Goal: Task Accomplishment & Management: Manage account settings

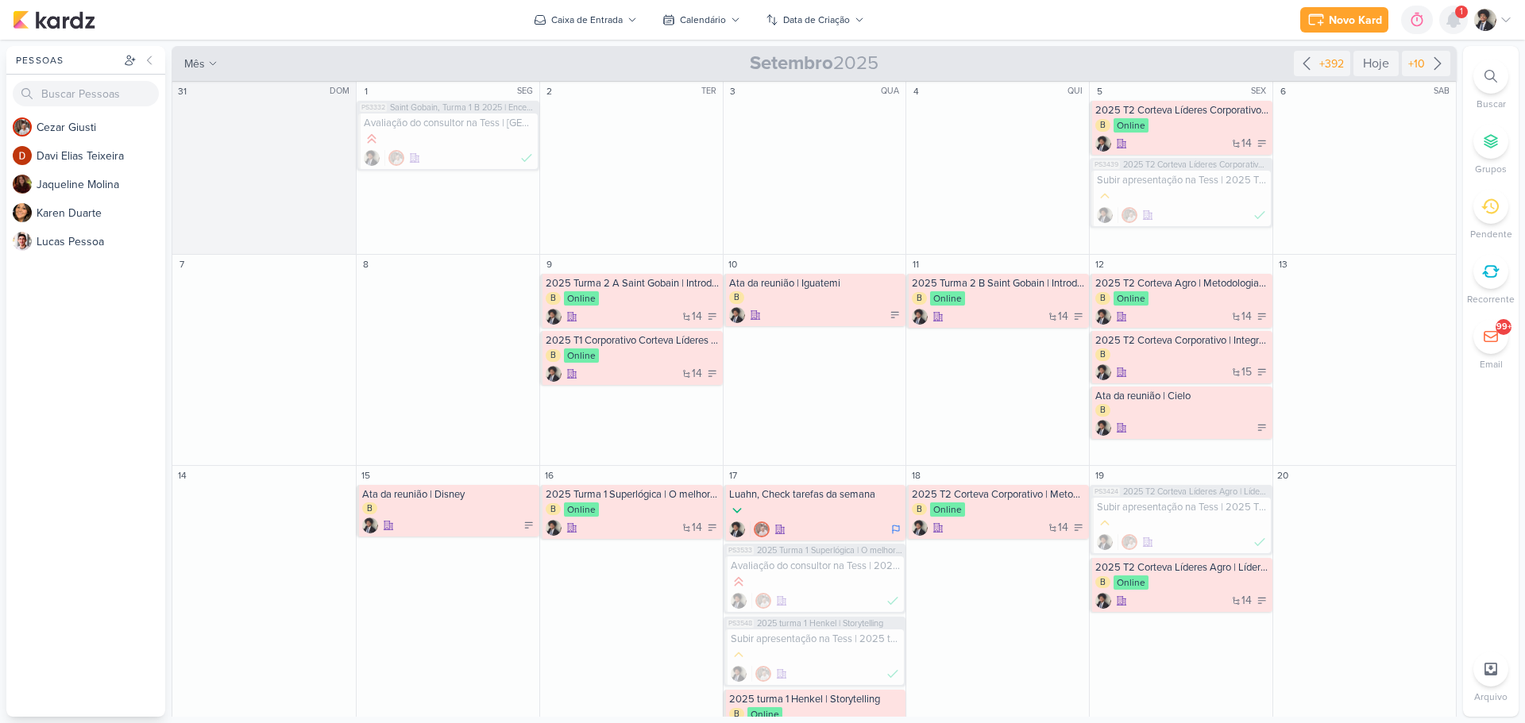
click at [1453, 18] on icon at bounding box center [1453, 20] width 13 height 14
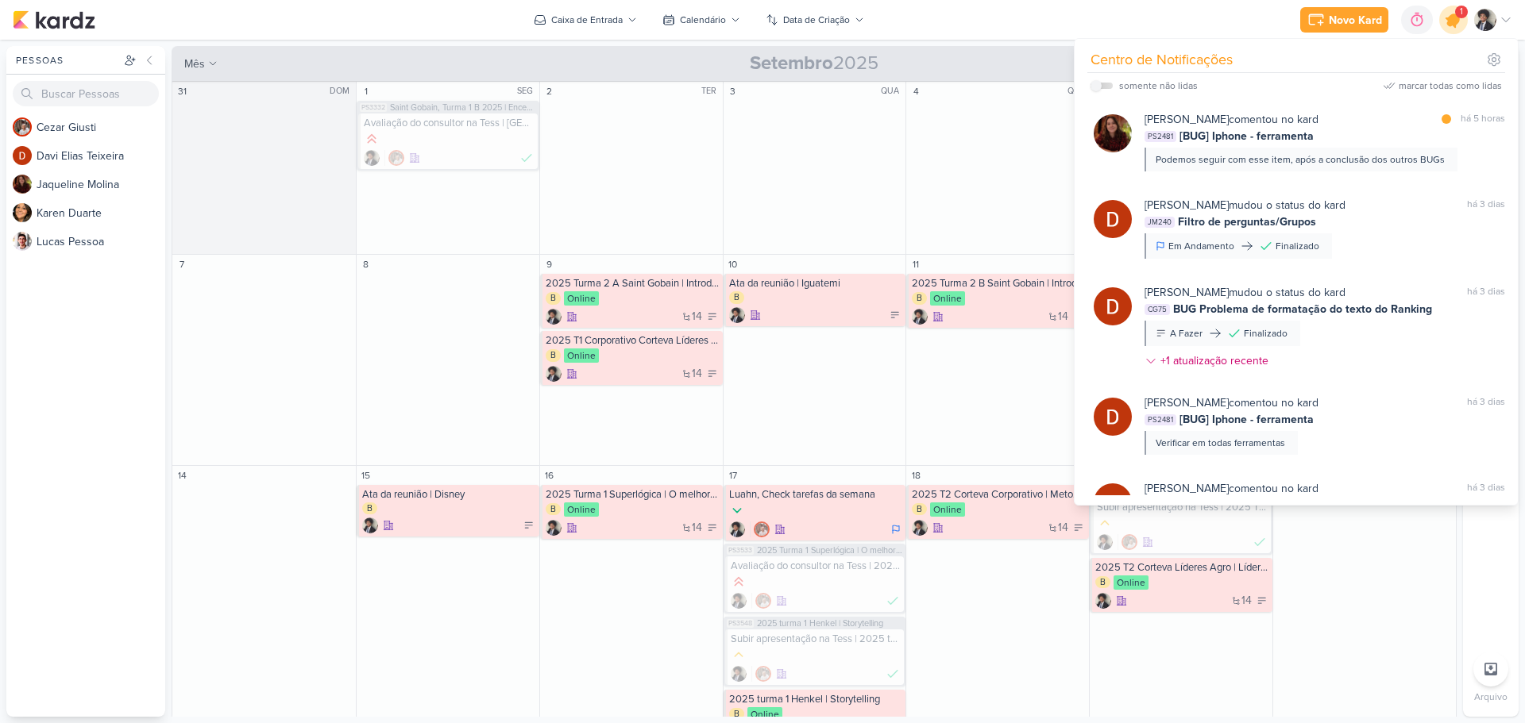
click at [1453, 18] on icon at bounding box center [1453, 19] width 19 height 19
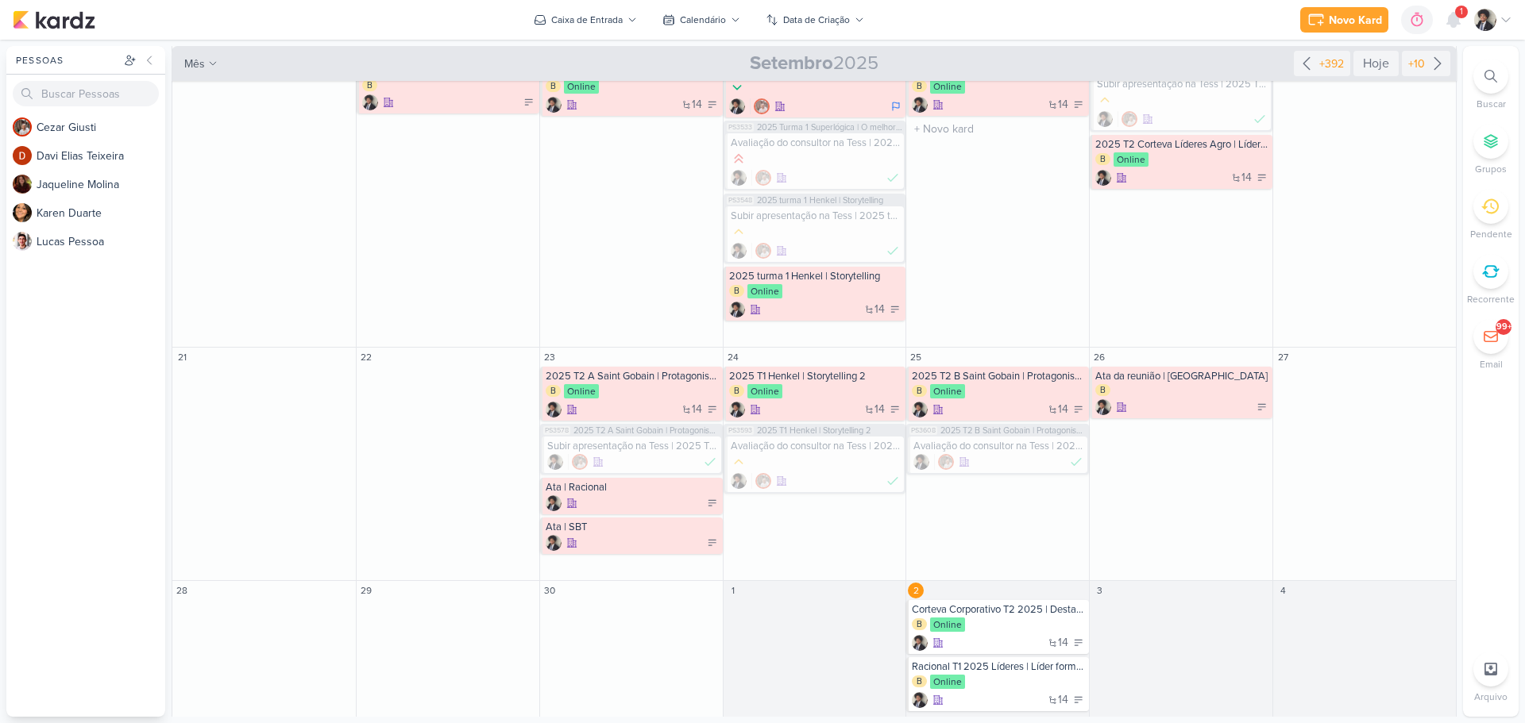
scroll to position [445, 0]
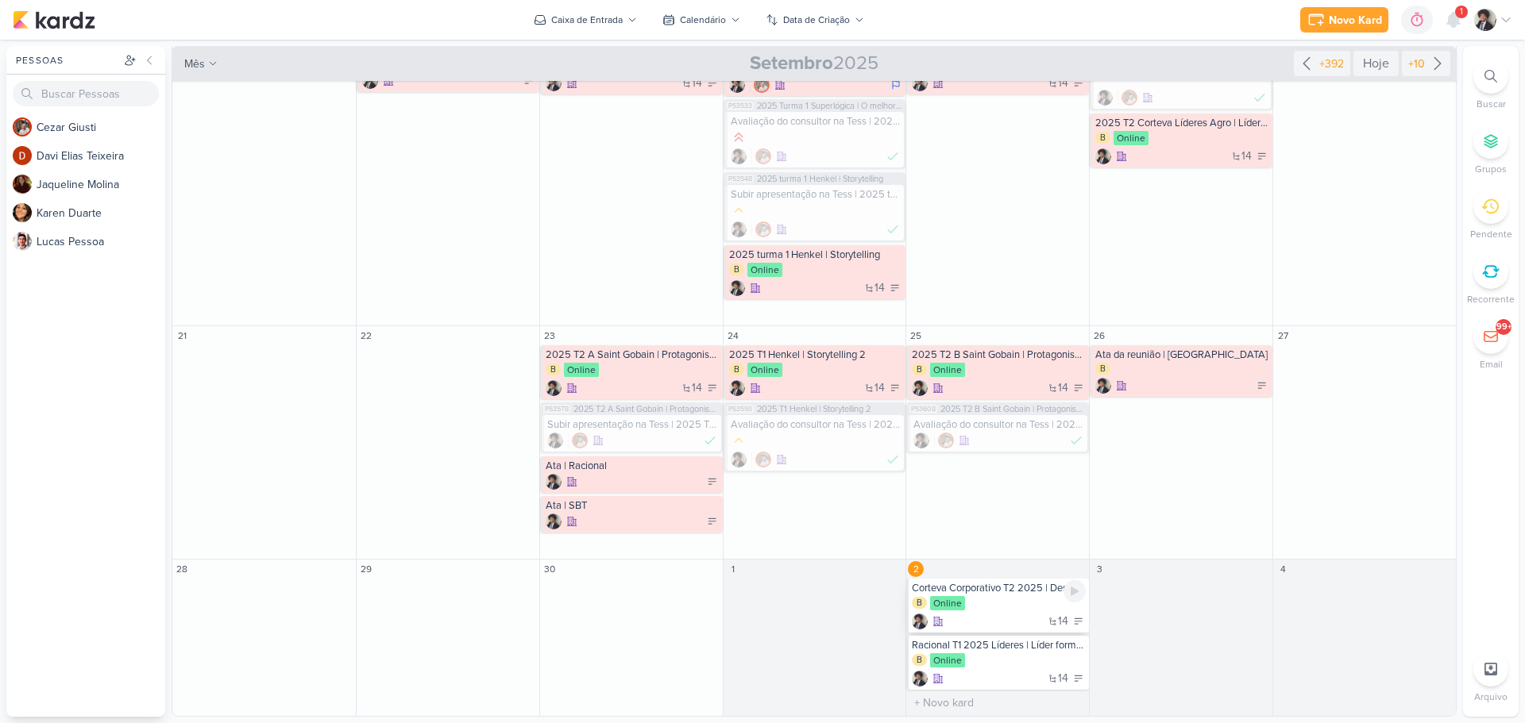
click at [1013, 606] on div "B Online" at bounding box center [999, 604] width 174 height 16
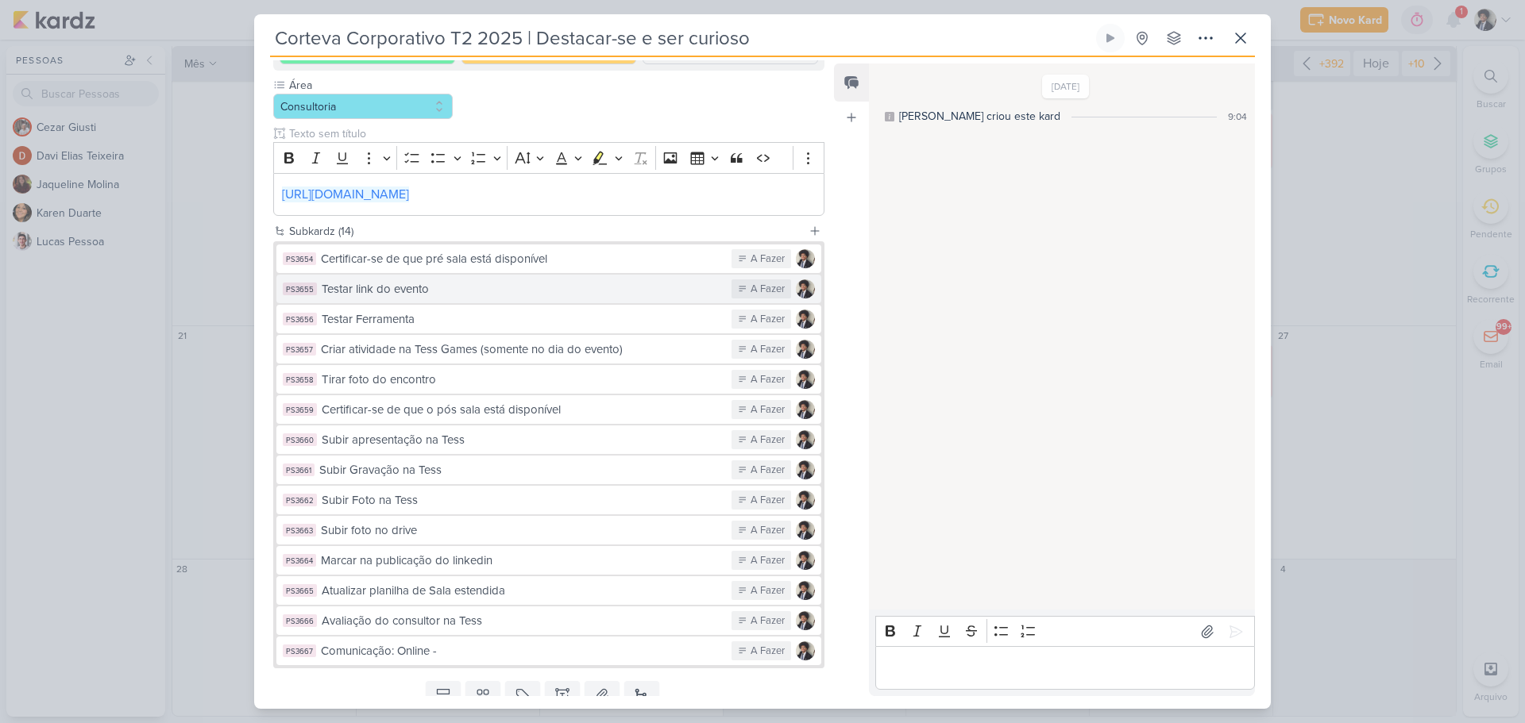
scroll to position [238, 0]
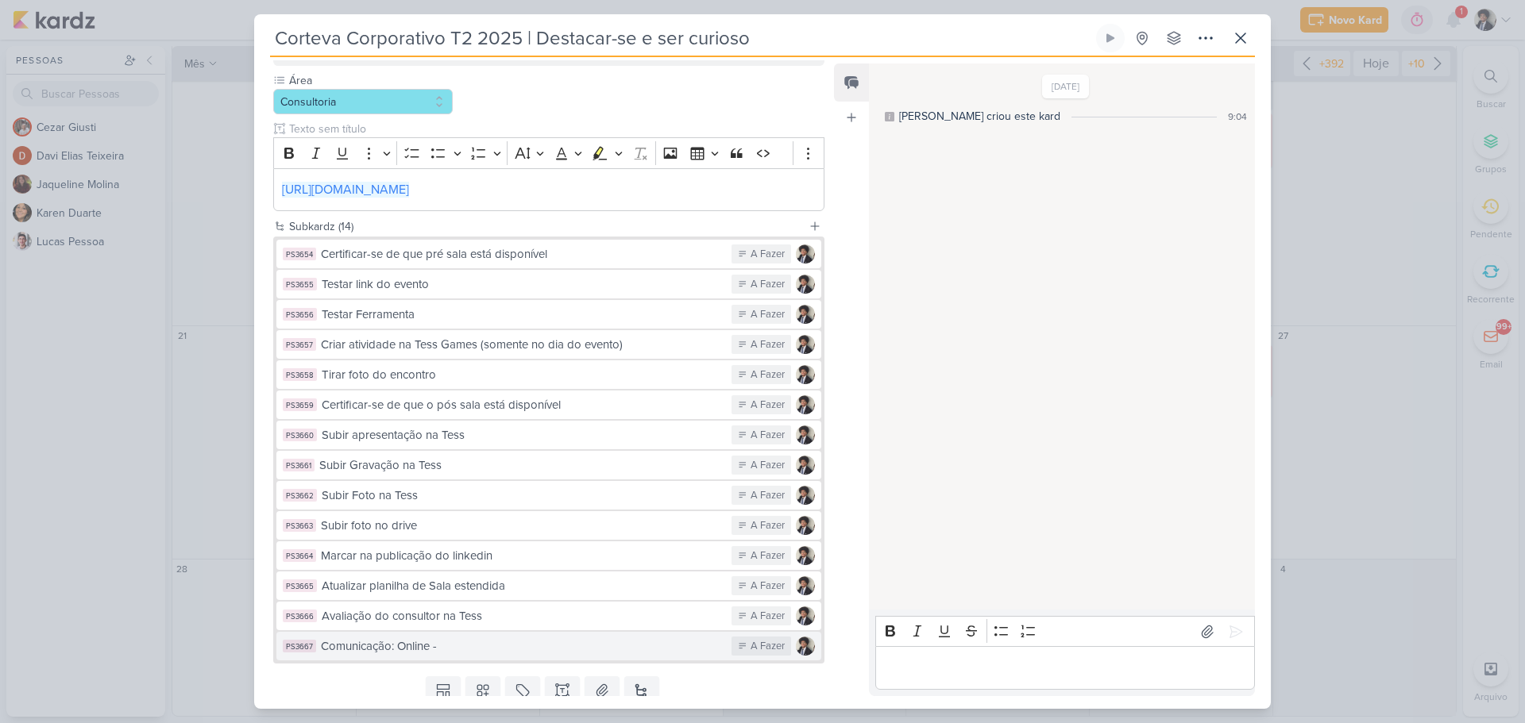
click at [471, 656] on button "PS3667 Comunicação: Online - A Fazer" at bounding box center [548, 646] width 545 height 29
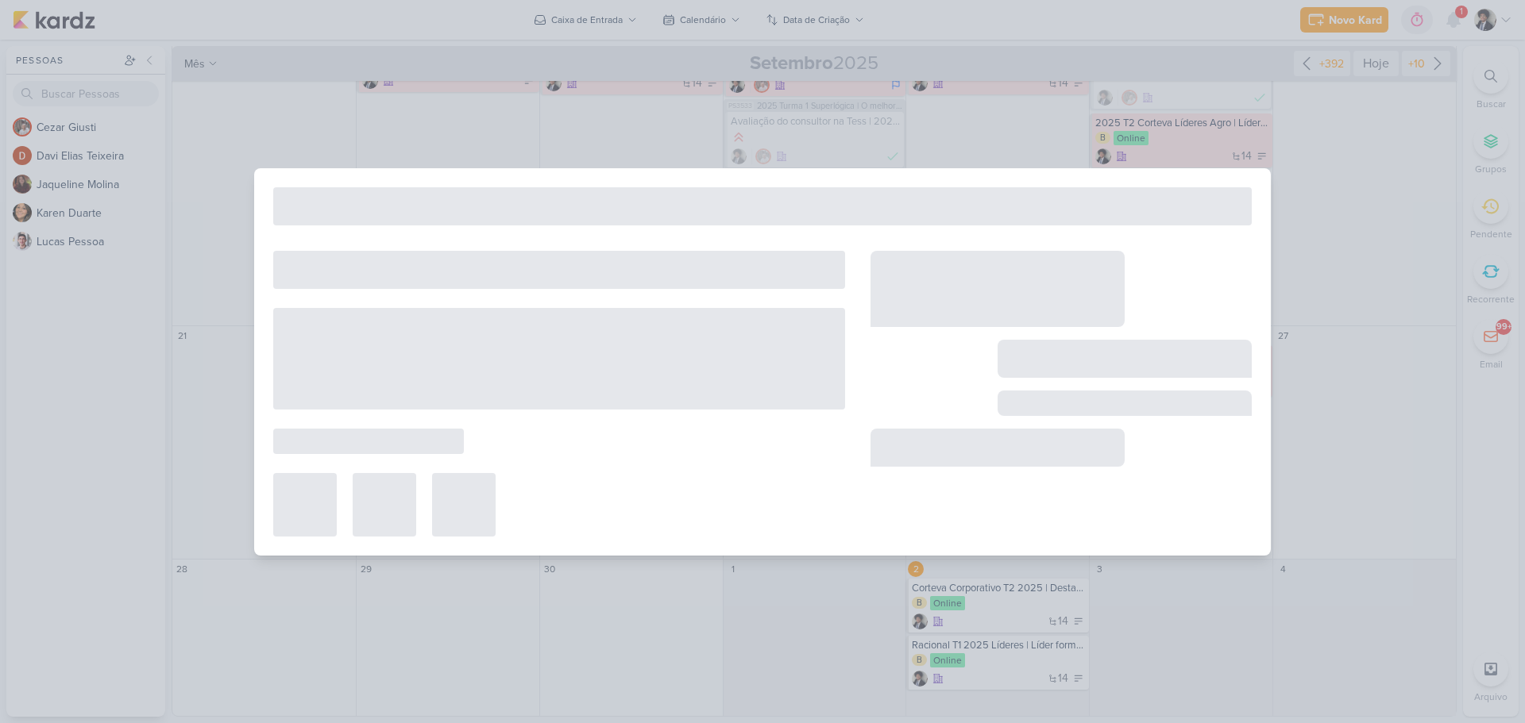
type input "Comunicação: Online -"
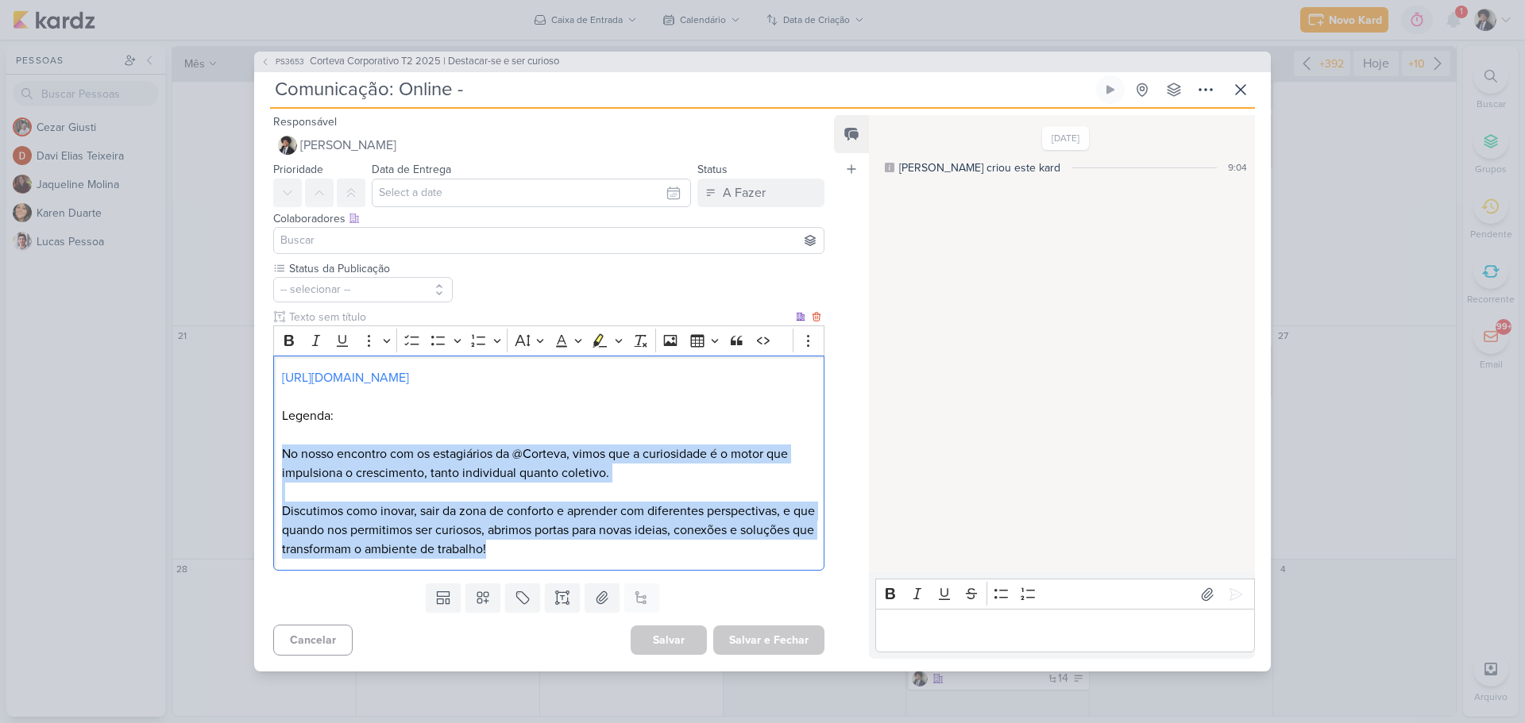
drag, startPoint x: 281, startPoint y: 450, endPoint x: 590, endPoint y: 551, distance: 325.0
click at [590, 551] on div "[URL][DOMAIN_NAME] Legenda: No nosso encontro com os estagiários da @Corteva, v…" at bounding box center [548, 463] width 551 height 215
copy div "No nosso encontro com os estagiários da @Corteva, vimos que a curiosidade é o m…"
click at [1240, 91] on icon at bounding box center [1240, 89] width 19 height 19
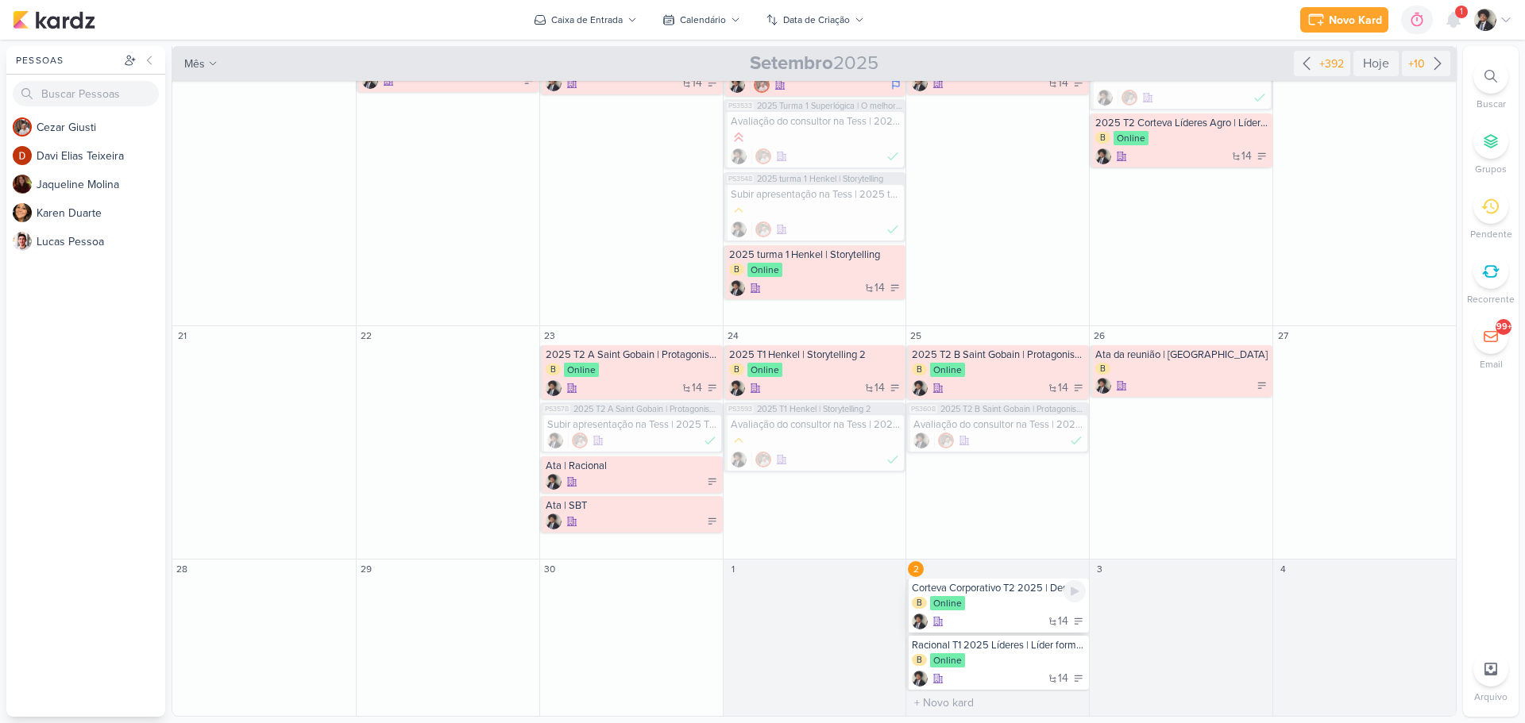
click at [1011, 598] on div "B Online" at bounding box center [999, 604] width 174 height 16
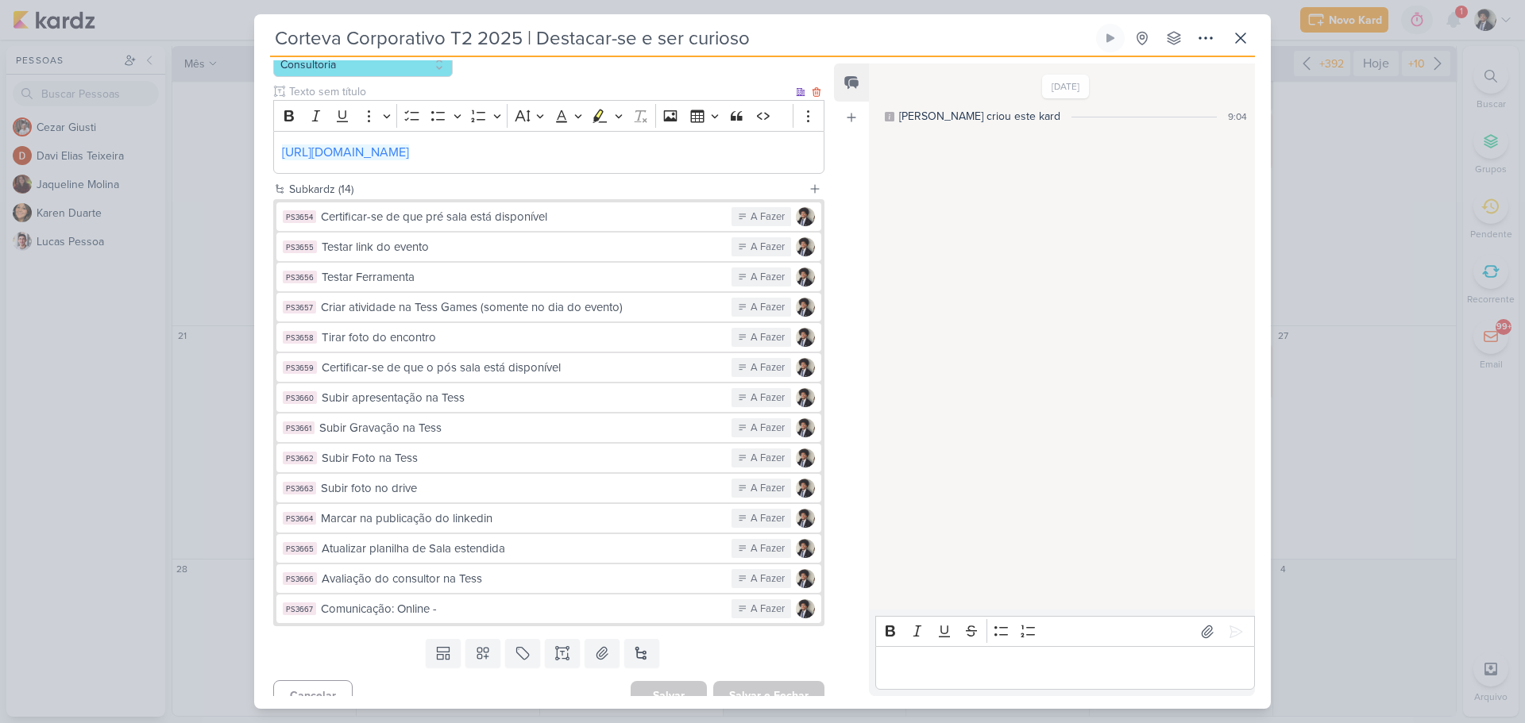
scroll to position [294, 0]
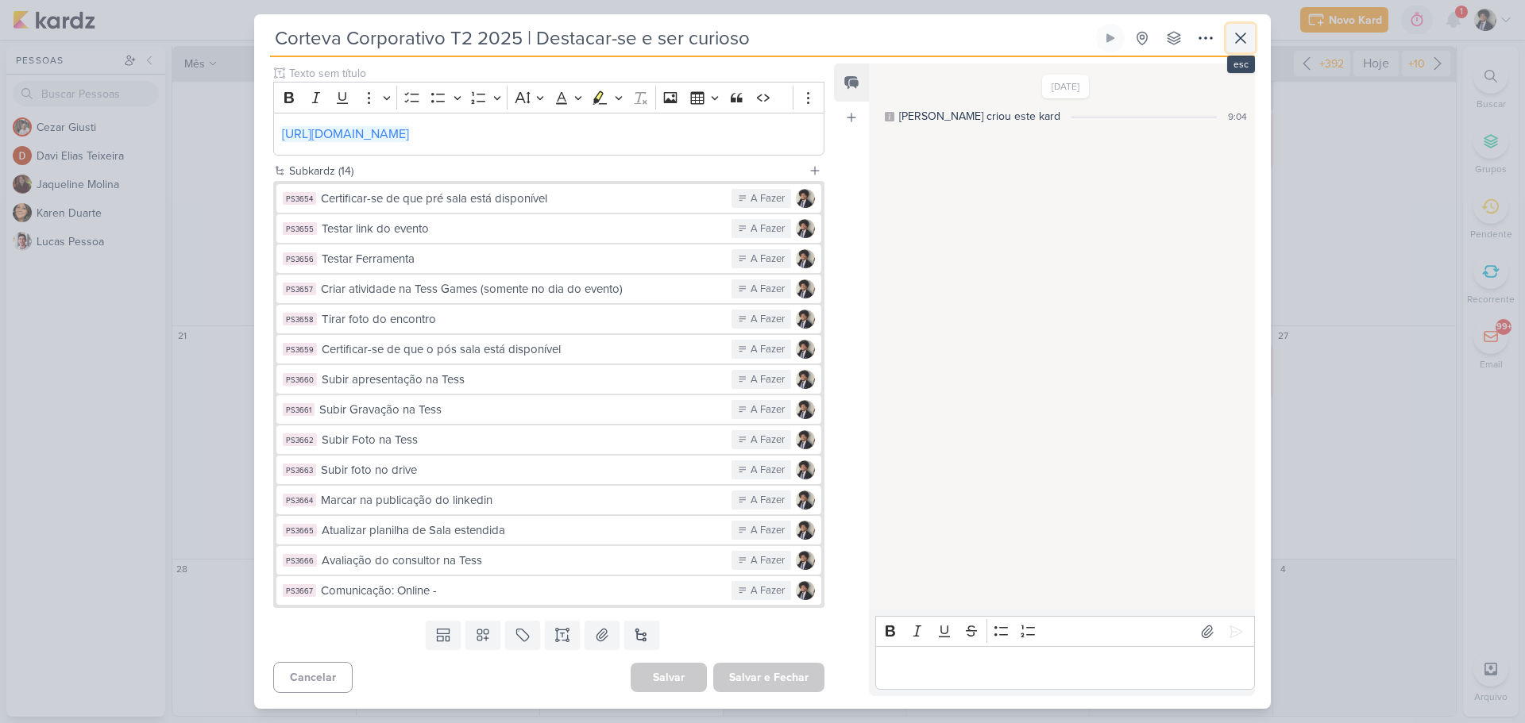
click at [1243, 42] on icon at bounding box center [1240, 38] width 19 height 19
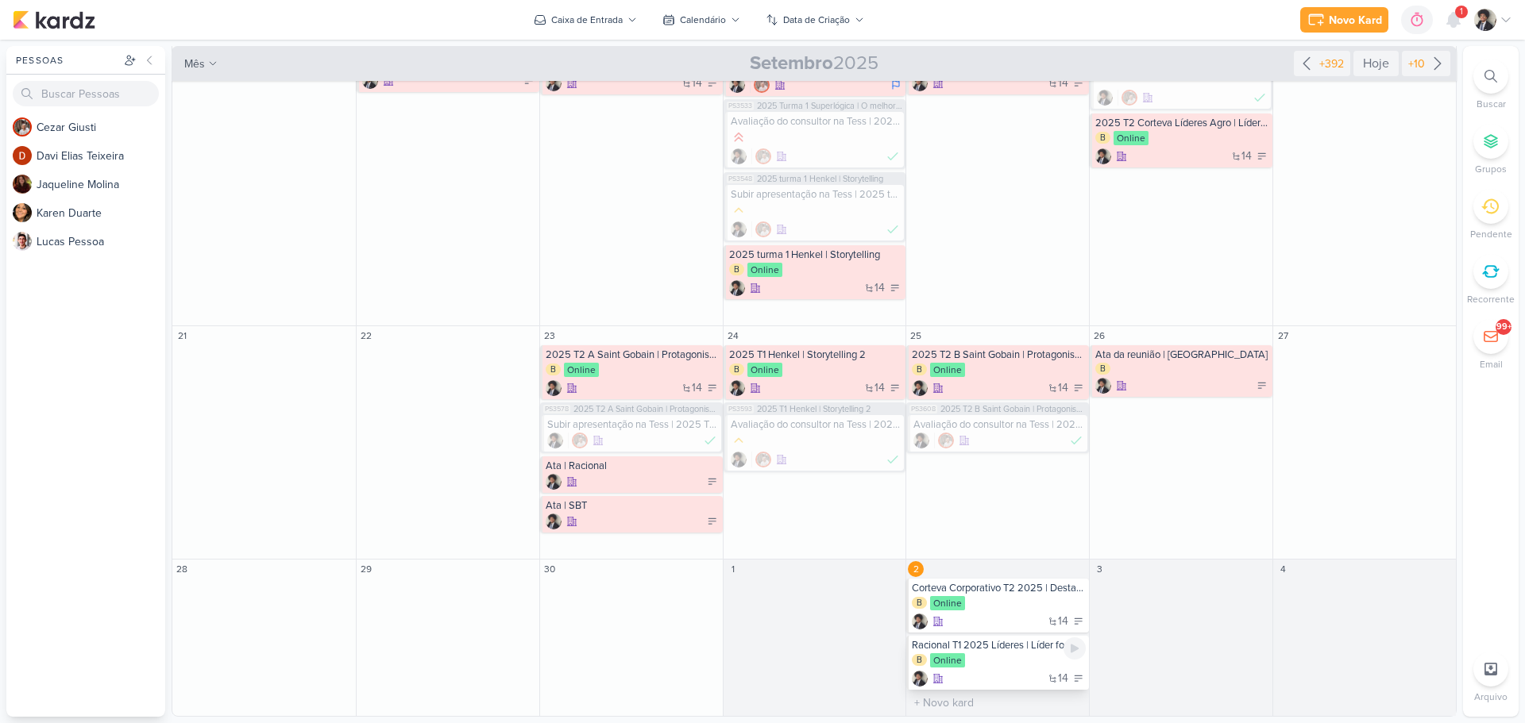
click at [1007, 658] on div "B Online" at bounding box center [999, 662] width 174 height 16
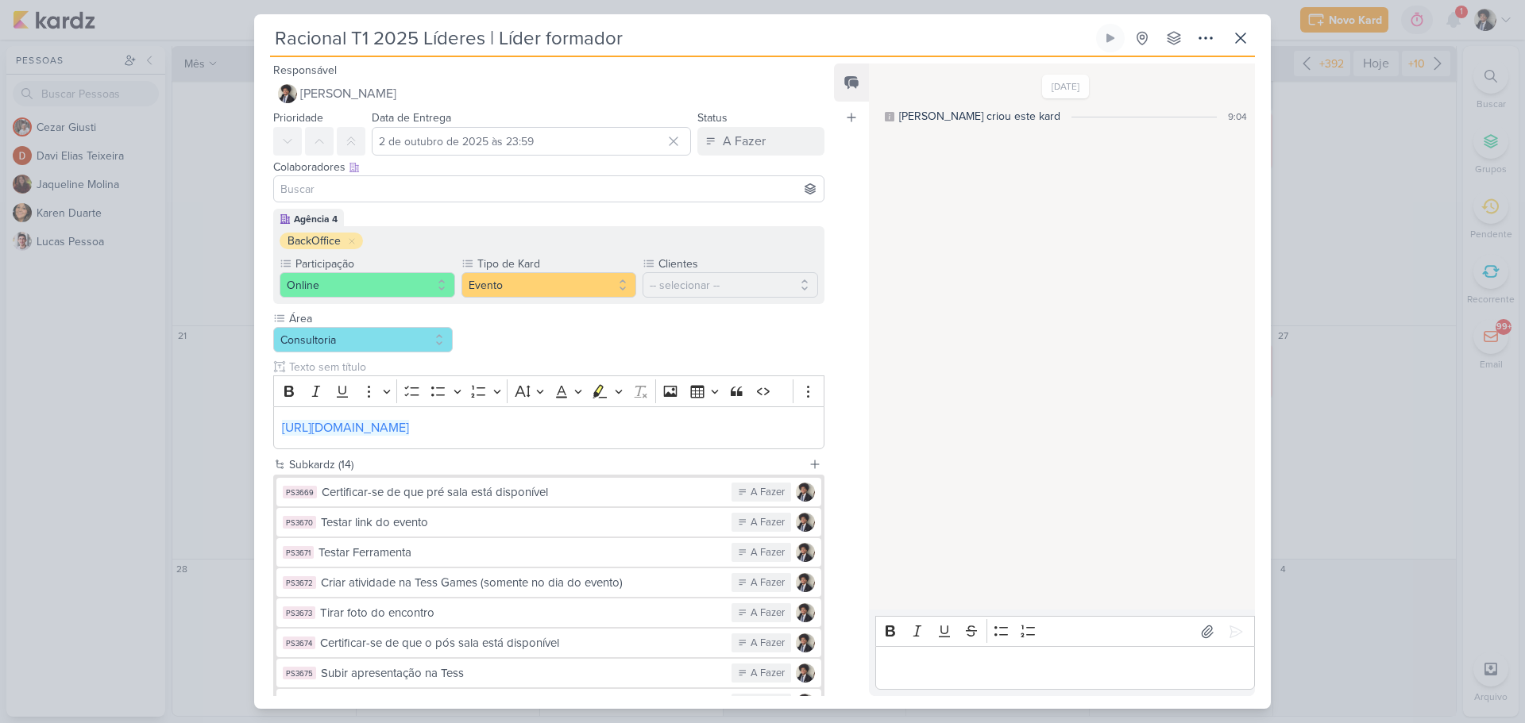
click at [424, 25] on input "Racional T1 2025 Líderes | Líder formador" at bounding box center [681, 38] width 823 height 29
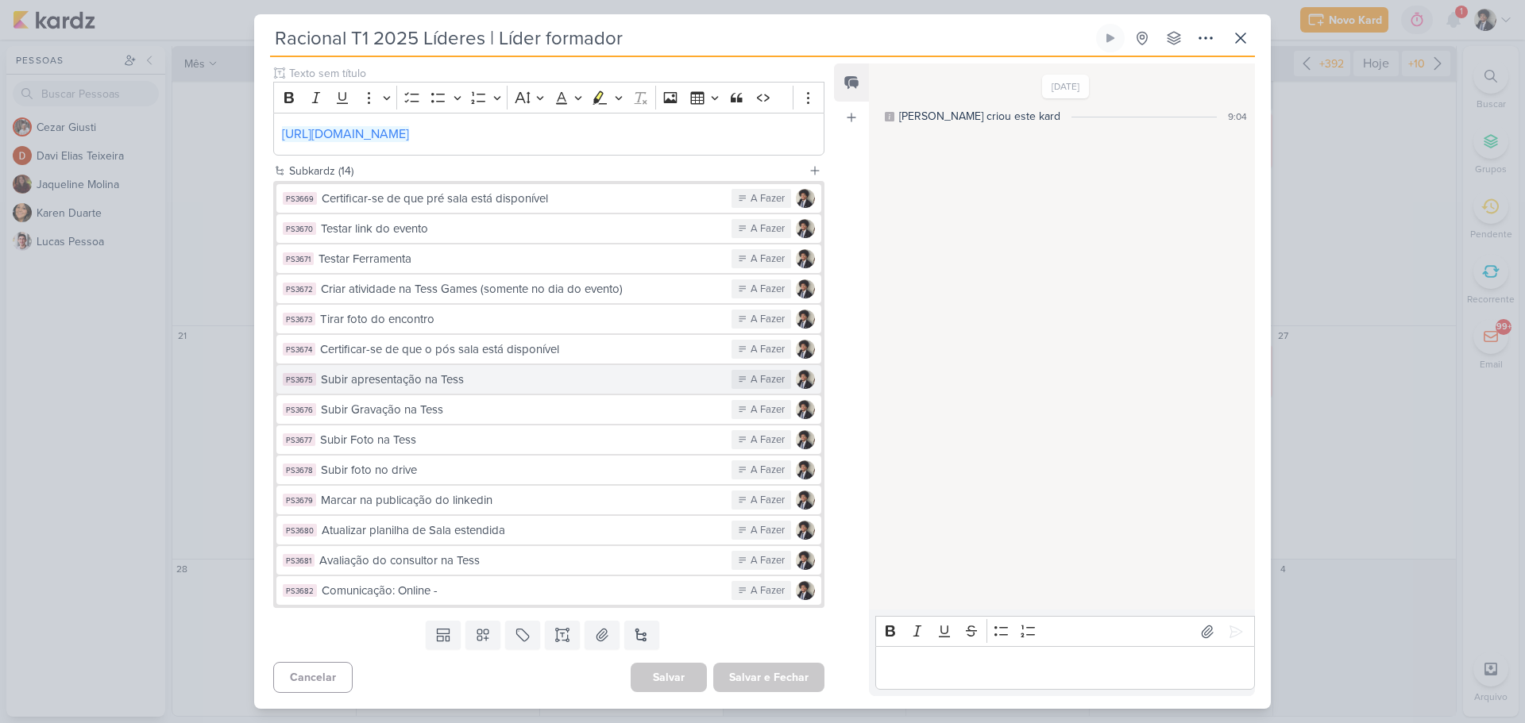
click at [523, 380] on div "Subir apresentação na Tess" at bounding box center [522, 380] width 403 height 18
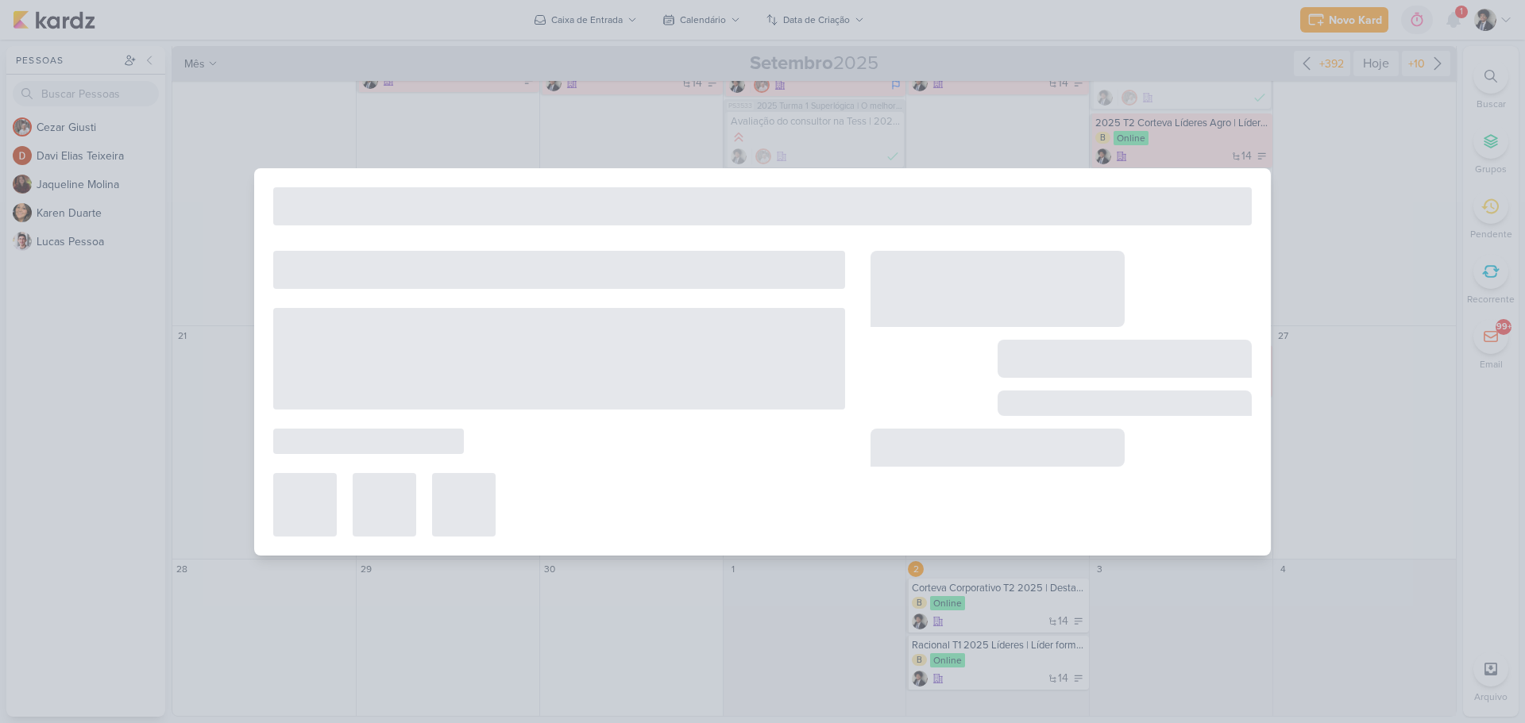
type input "Subir apresentação na Tess"
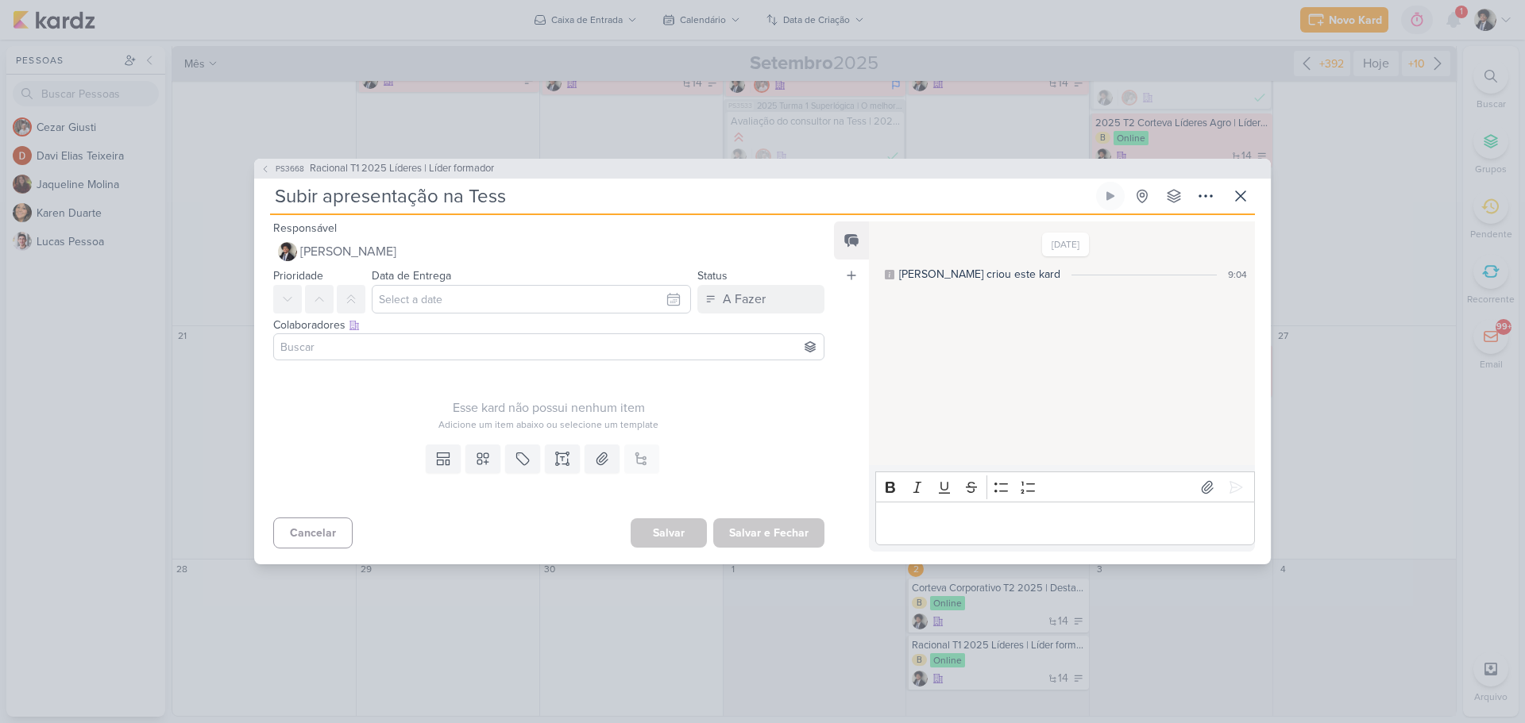
click at [395, 347] on input at bounding box center [548, 347] width 543 height 19
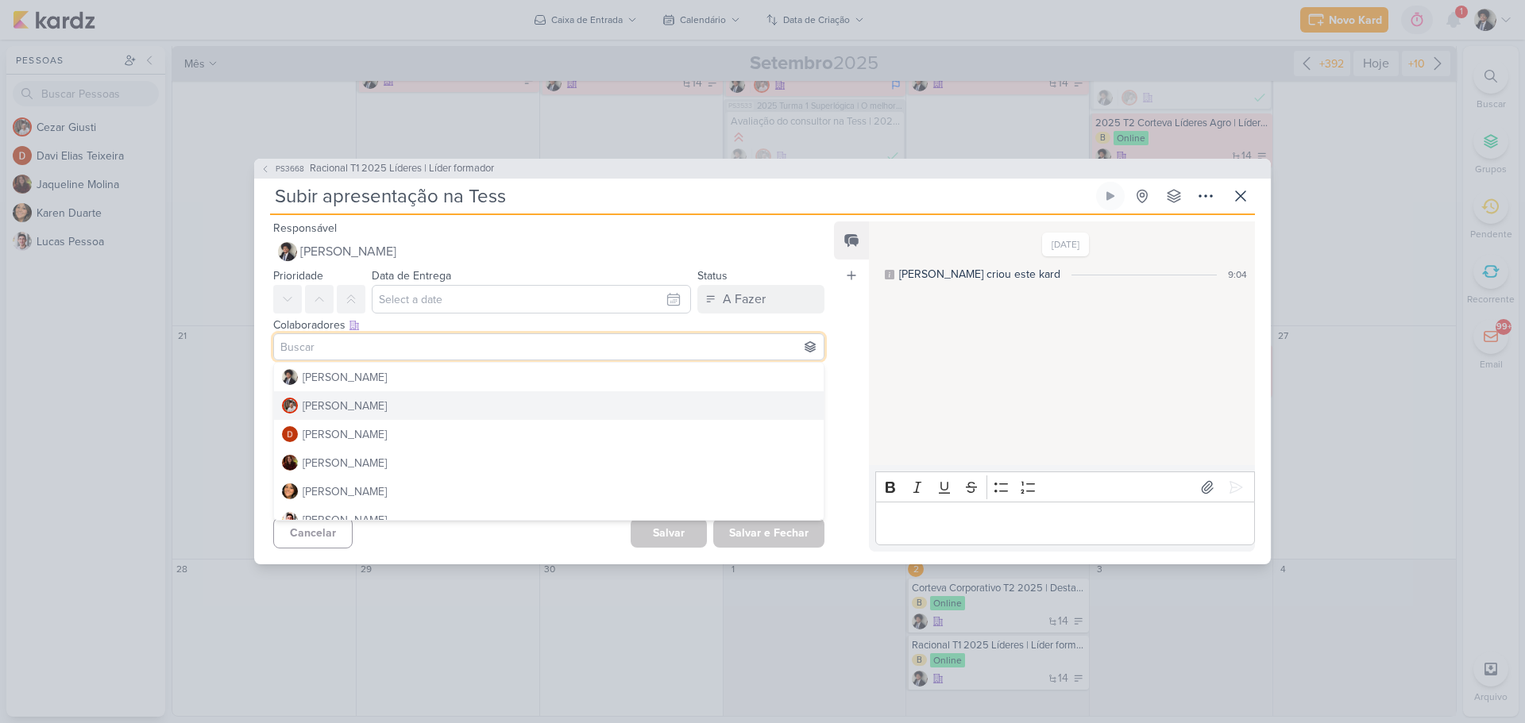
drag, startPoint x: 368, startPoint y: 405, endPoint x: 395, endPoint y: 338, distance: 73.0
click at [368, 402] on button "[PERSON_NAME]" at bounding box center [549, 406] width 550 height 29
click at [434, 295] on input "text" at bounding box center [531, 299] width 319 height 29
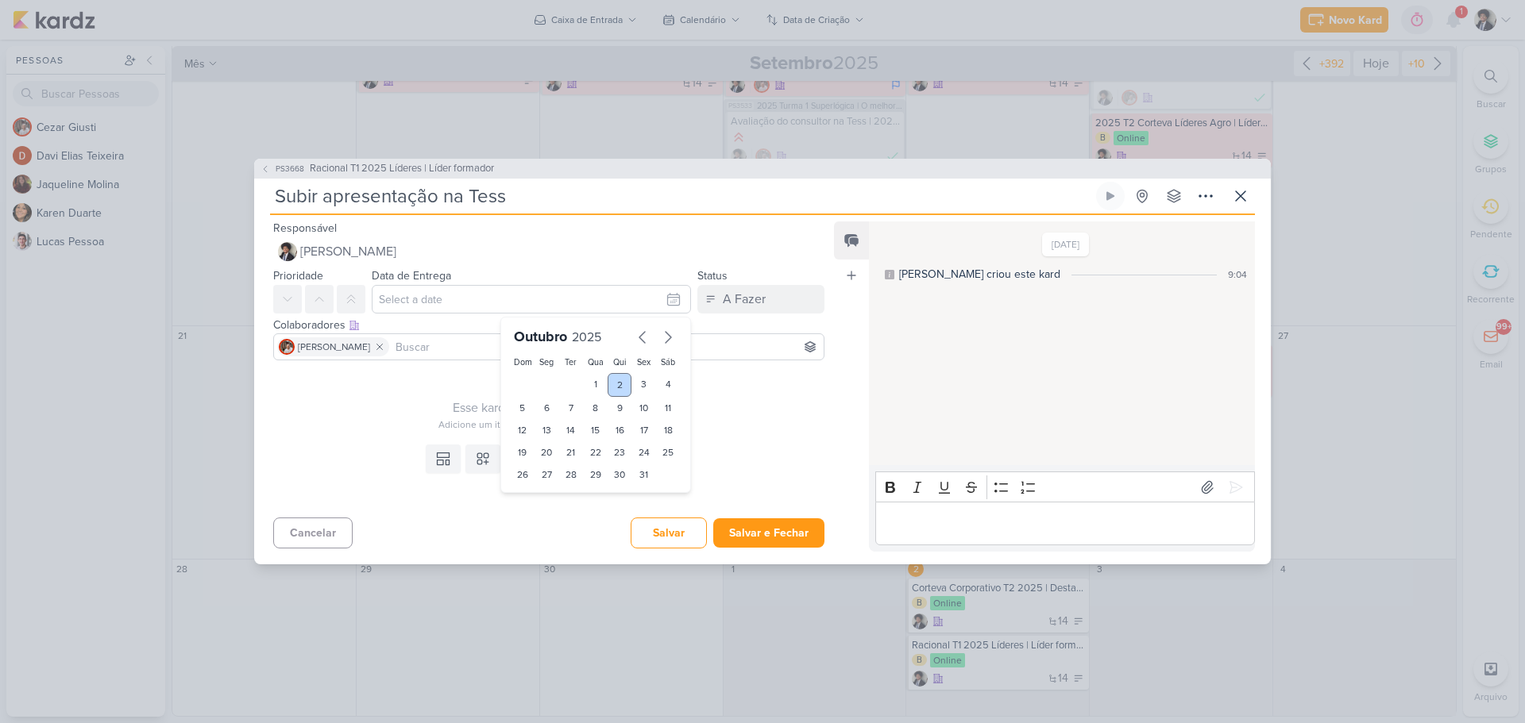
click at [616, 384] on div "2" at bounding box center [620, 385] width 25 height 24
type input "2 de outubro de 2025 às 23:59"
click at [317, 297] on icon at bounding box center [319, 299] width 13 height 13
click at [561, 455] on icon at bounding box center [562, 459] width 16 height 16
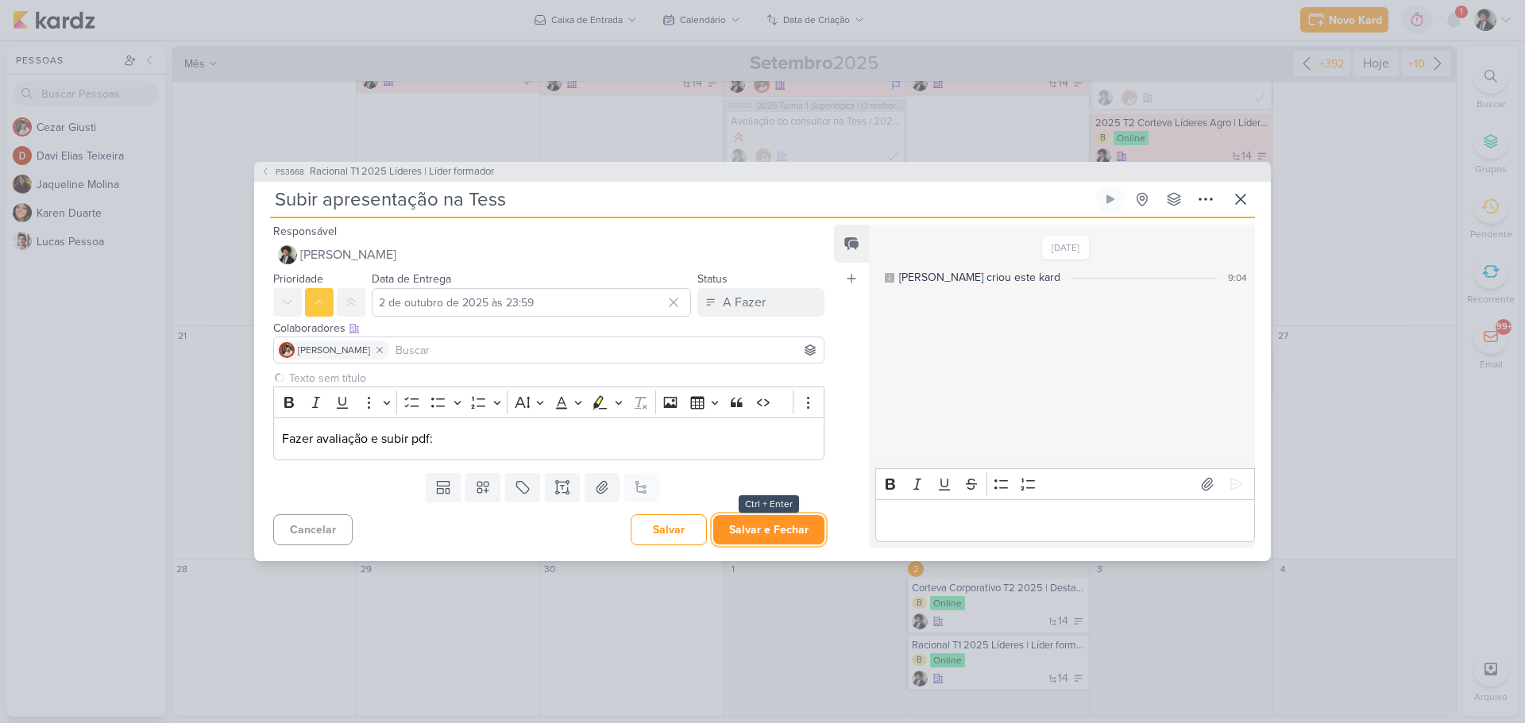
click at [779, 528] on button "Salvar e Fechar" at bounding box center [768, 529] width 111 height 29
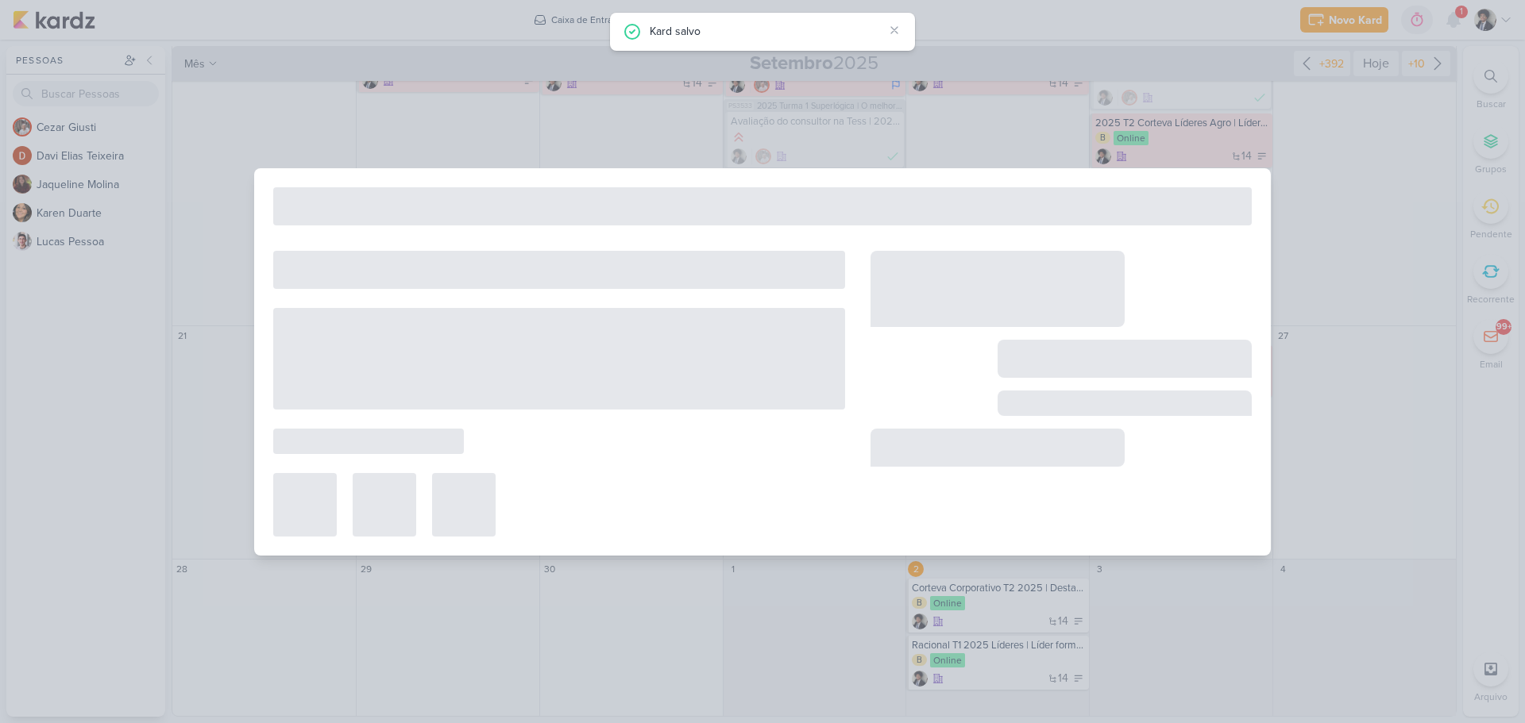
type input "Racional T1 2025 Líderes | Líder formador"
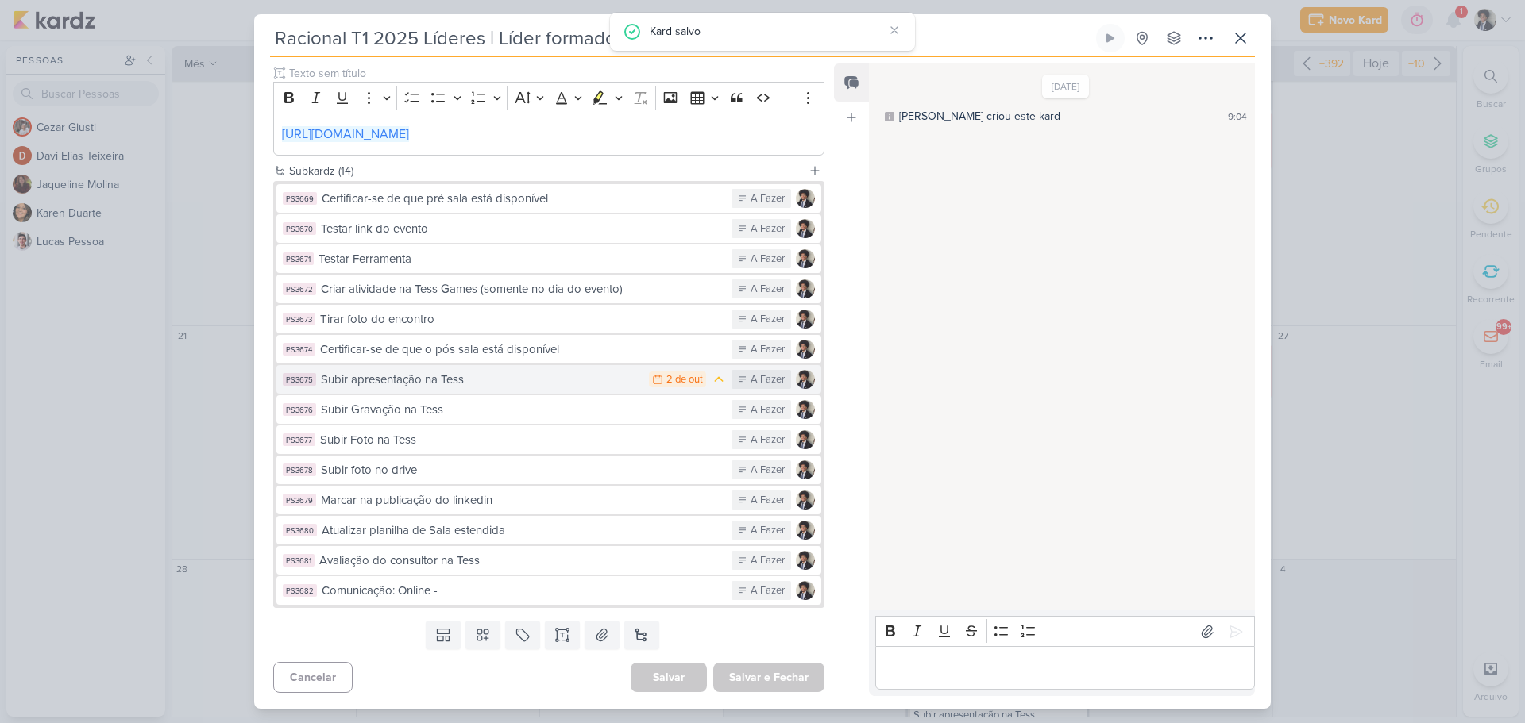
click at [512, 384] on div "Subir apresentação na Tess" at bounding box center [481, 380] width 320 height 18
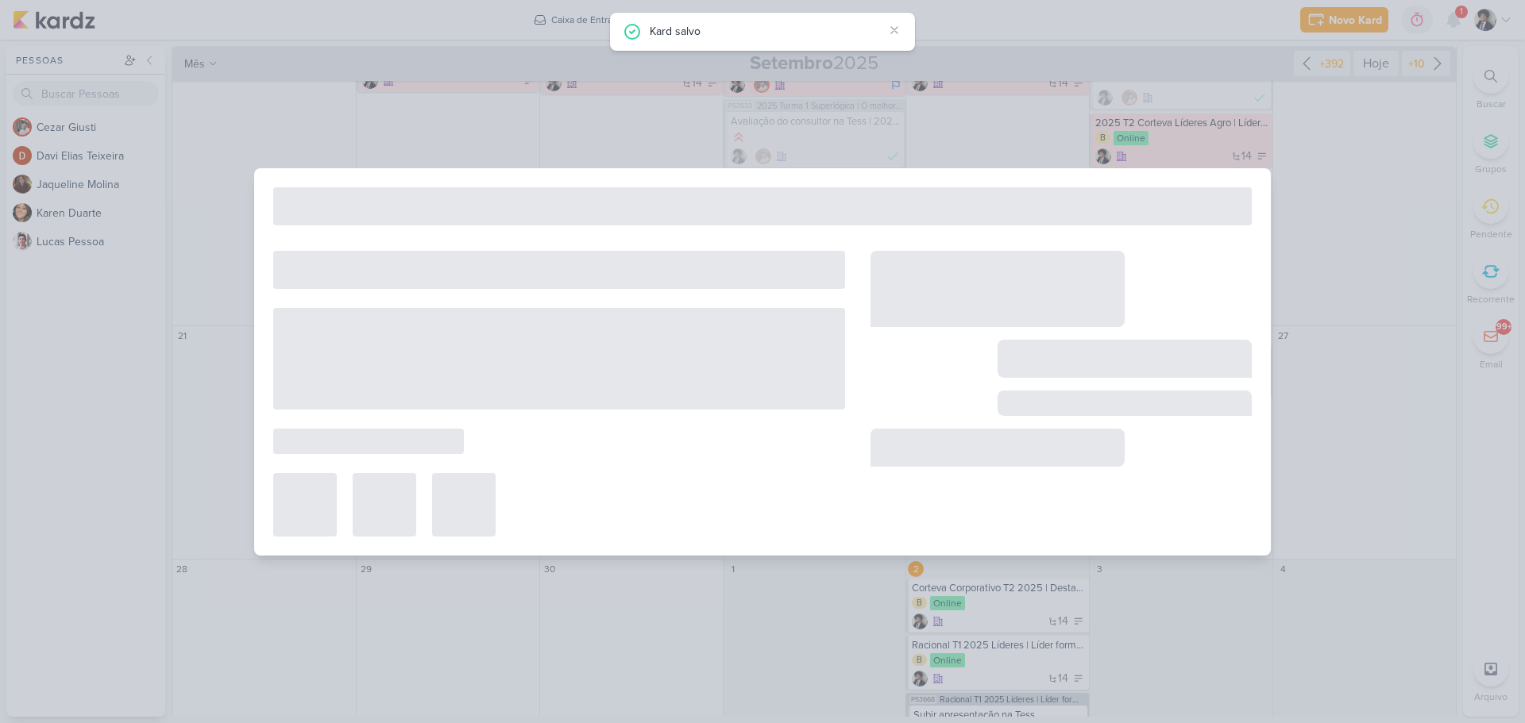
type input "Subir apresentação na Tess"
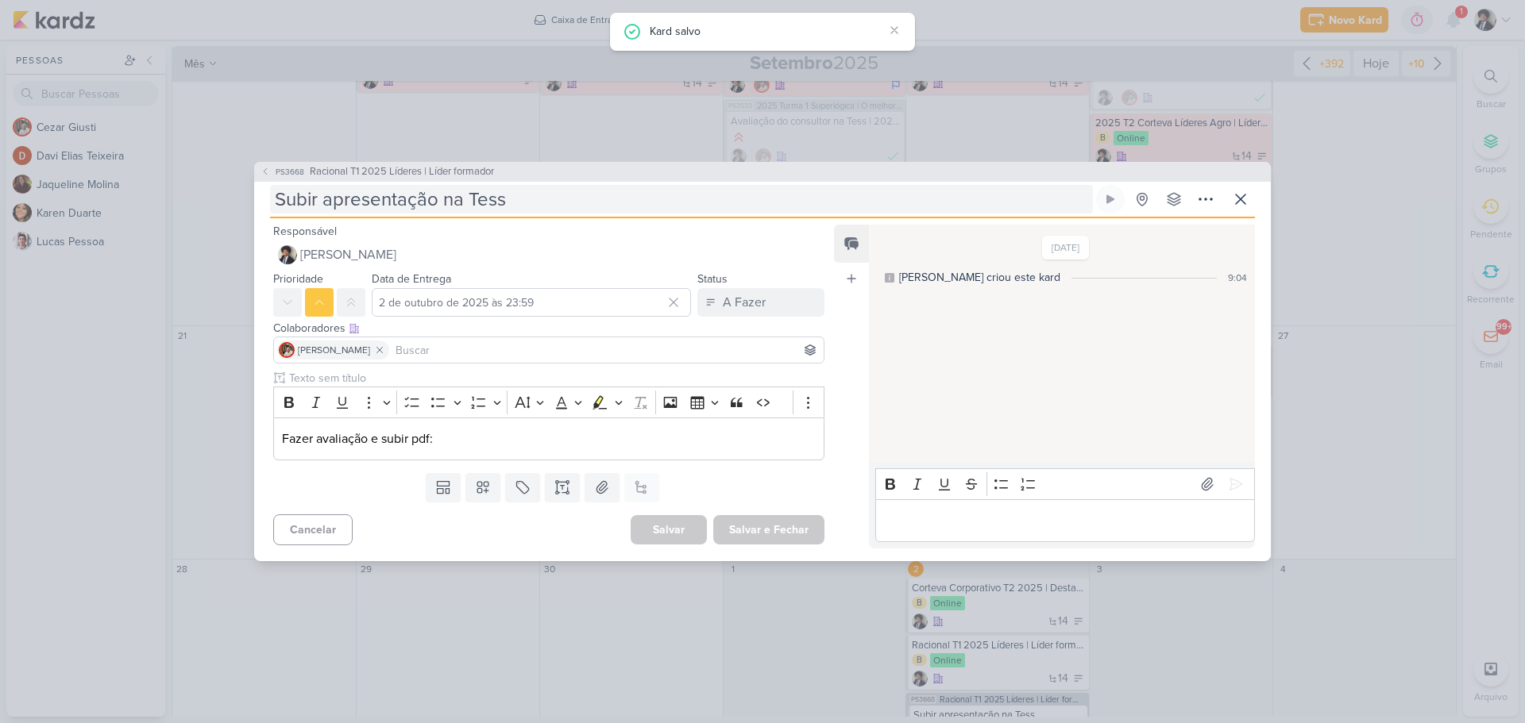
click at [526, 198] on input "Subir apresentação na Tess" at bounding box center [681, 199] width 823 height 29
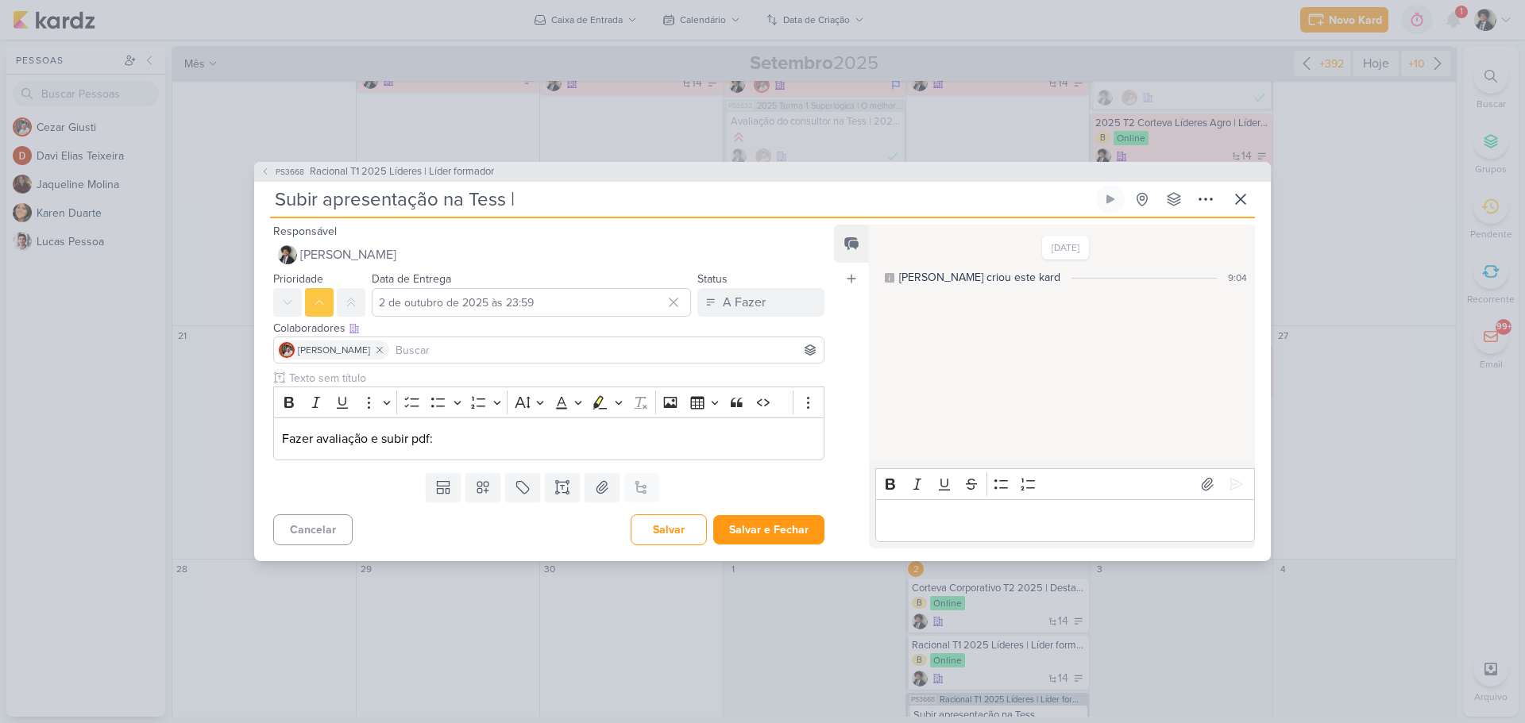
paste input "Racional T1 2025 Líderes | Líder formador"
click at [792, 533] on button "Salvar e Fechar" at bounding box center [768, 529] width 111 height 29
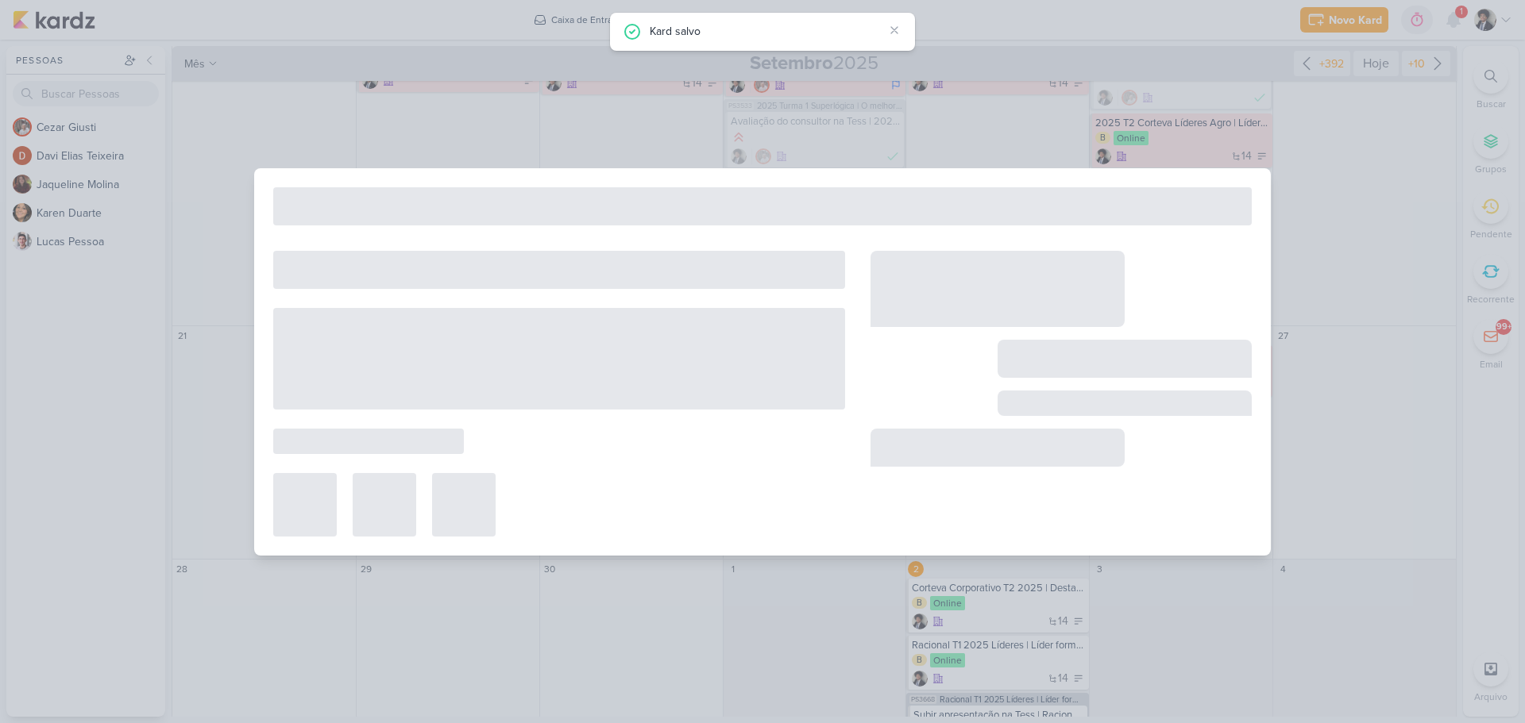
type input "Racional T1 2025 Líderes | Líder formador"
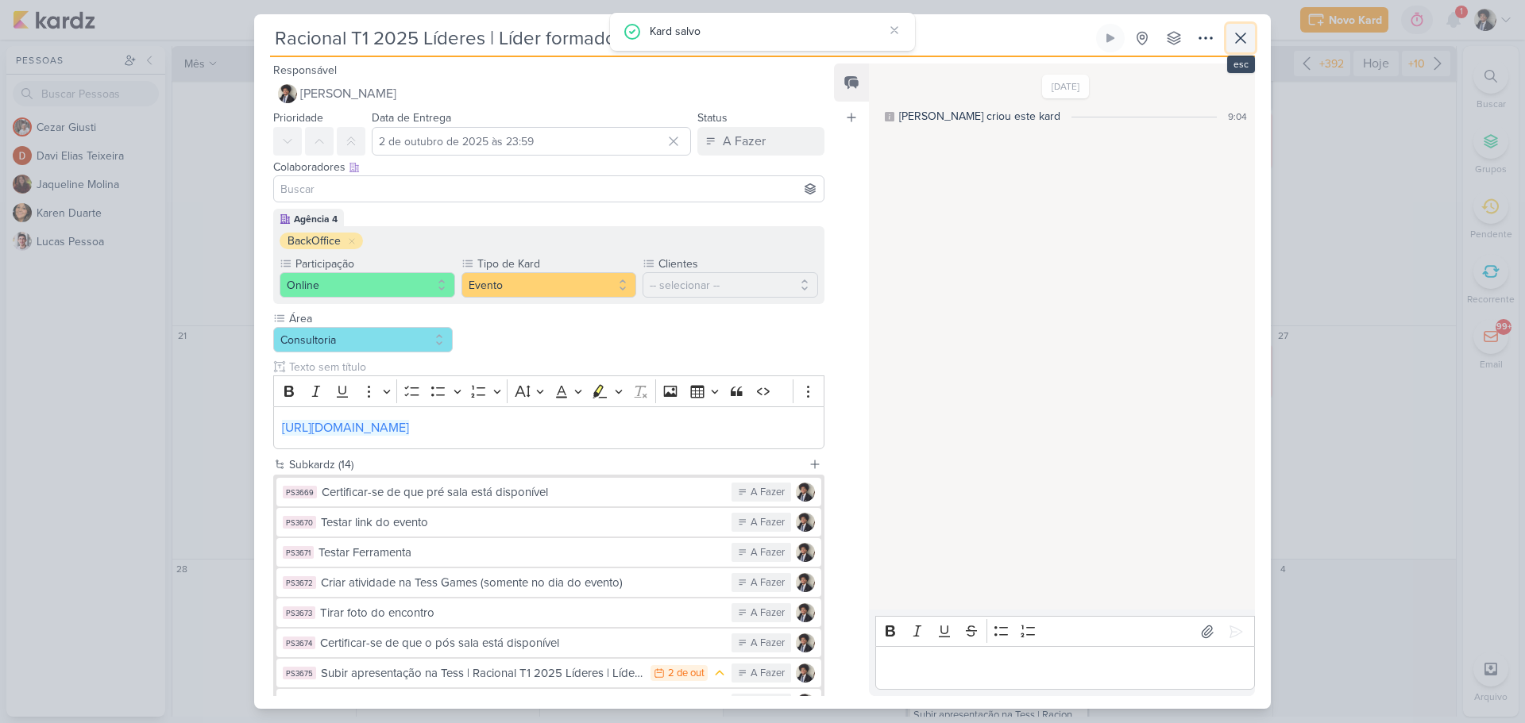
click at [1244, 41] on icon at bounding box center [1241, 38] width 10 height 10
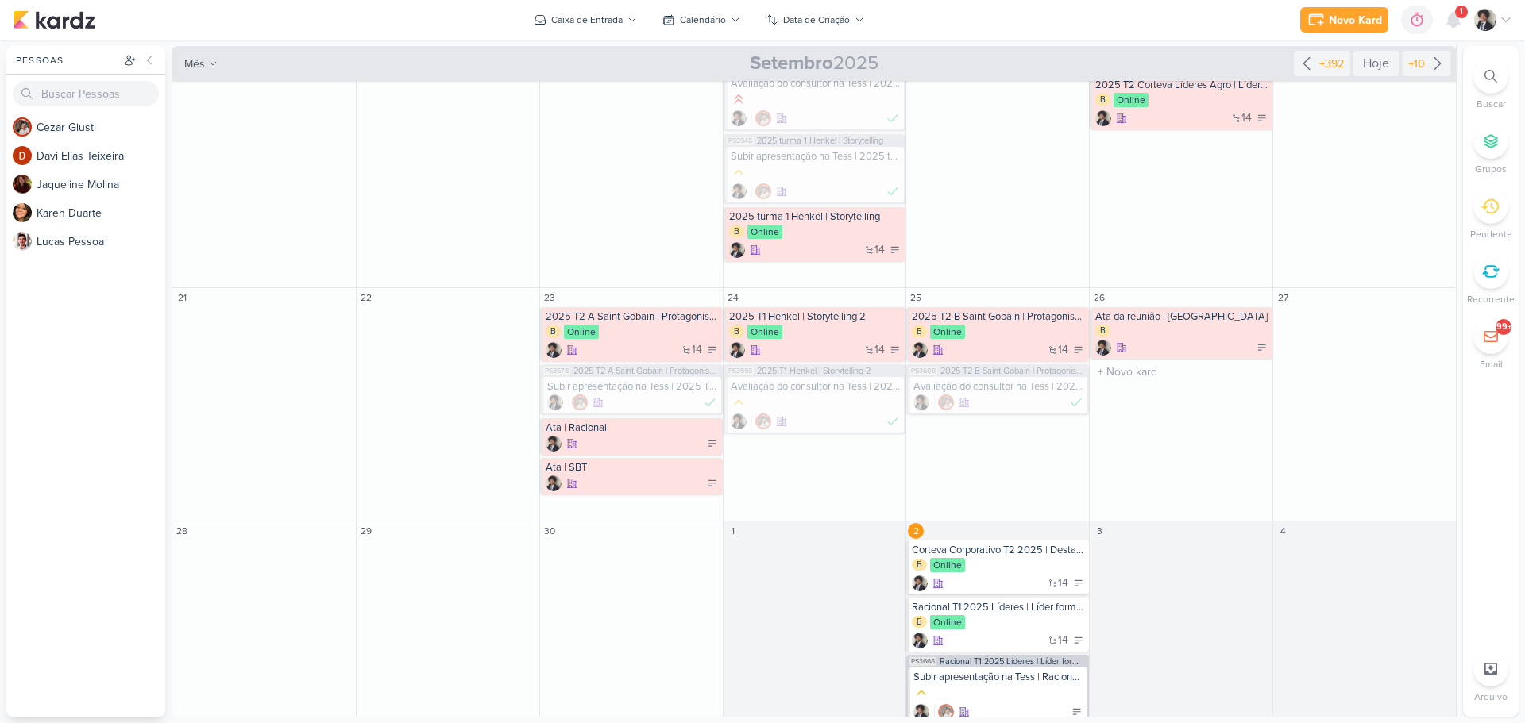
scroll to position [518, 0]
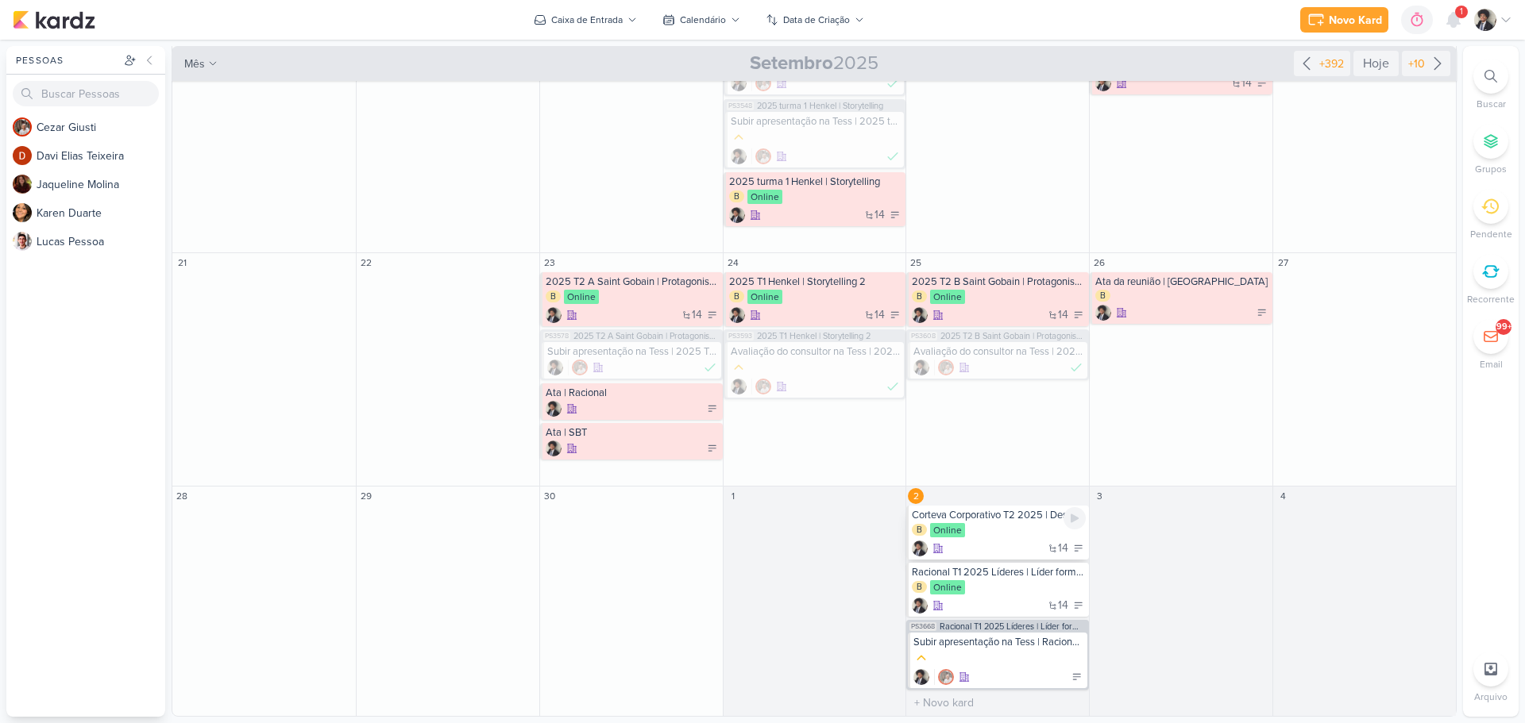
click at [993, 519] on div "Corteva Corporativo T2 2025 | Destacar-se e ser curioso" at bounding box center [999, 515] width 174 height 13
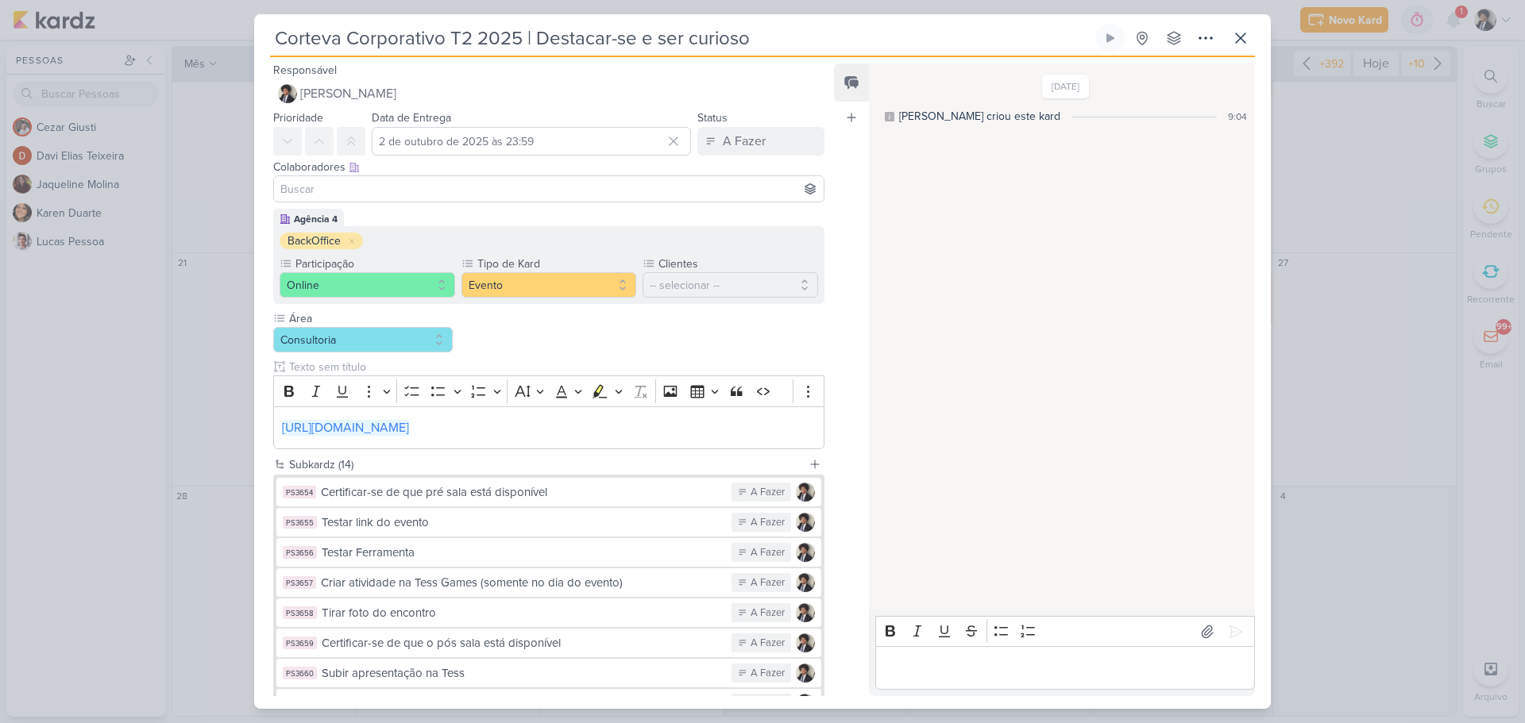
click at [488, 38] on input "Corteva Corporativo T2 2025 | Destacar-se e ser curioso" at bounding box center [681, 38] width 823 height 29
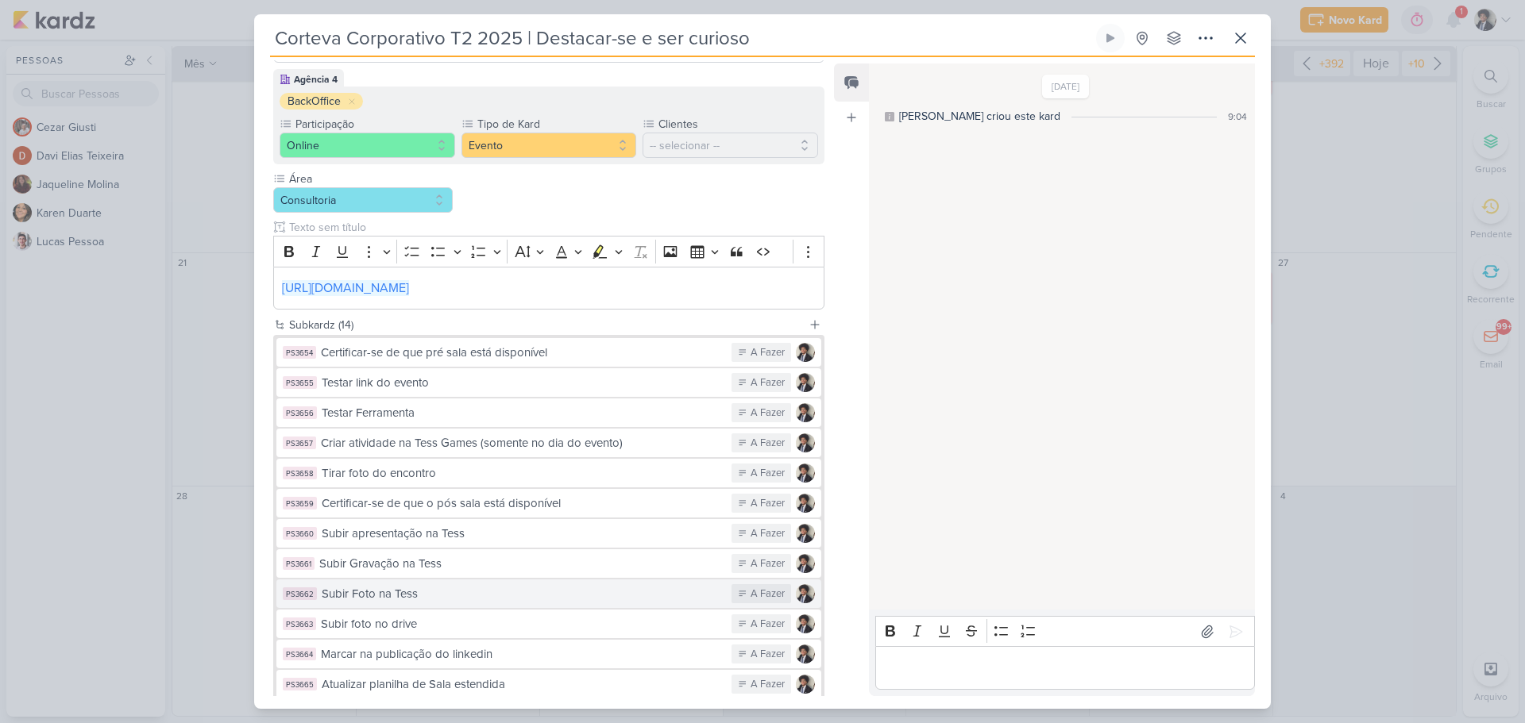
scroll to position [294, 0]
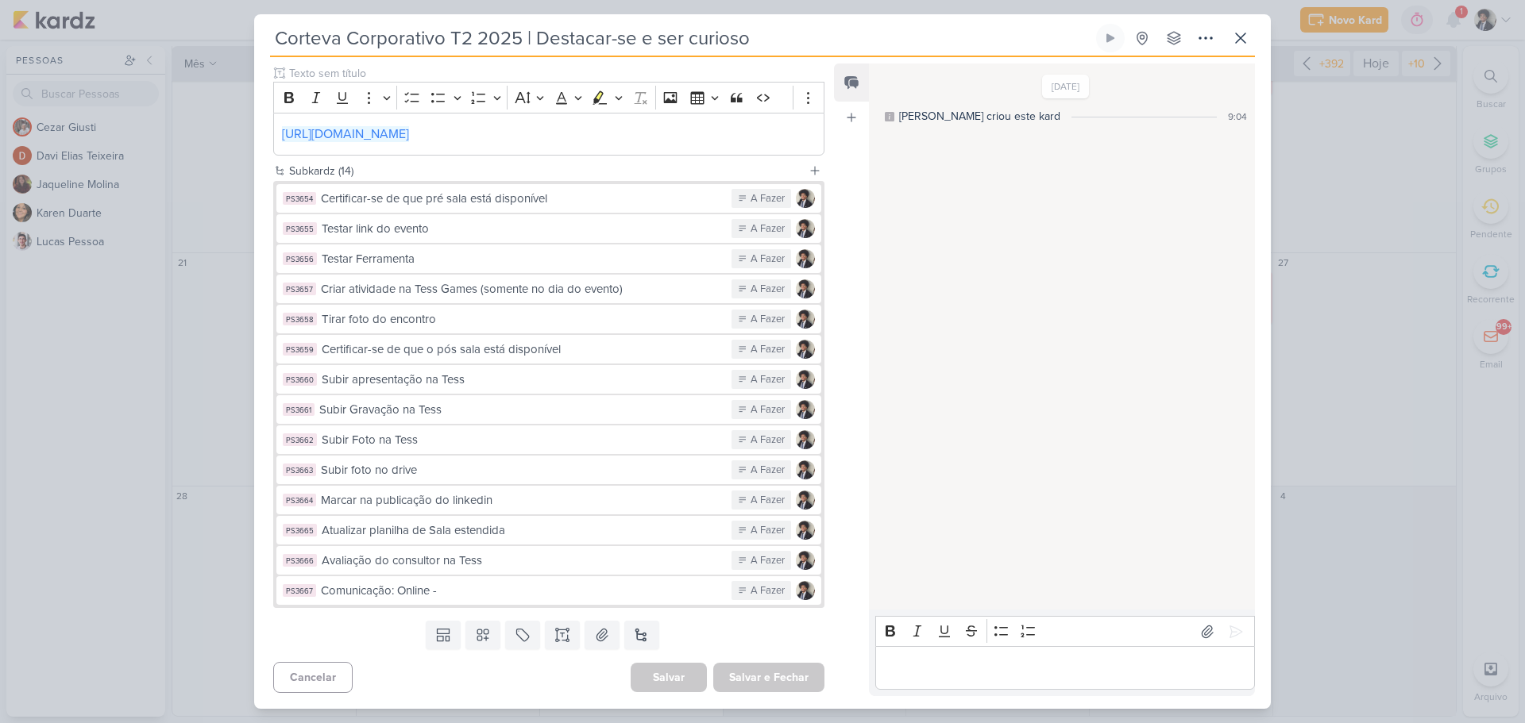
click at [527, 566] on div "Avaliação do consultor na Tess" at bounding box center [523, 561] width 402 height 18
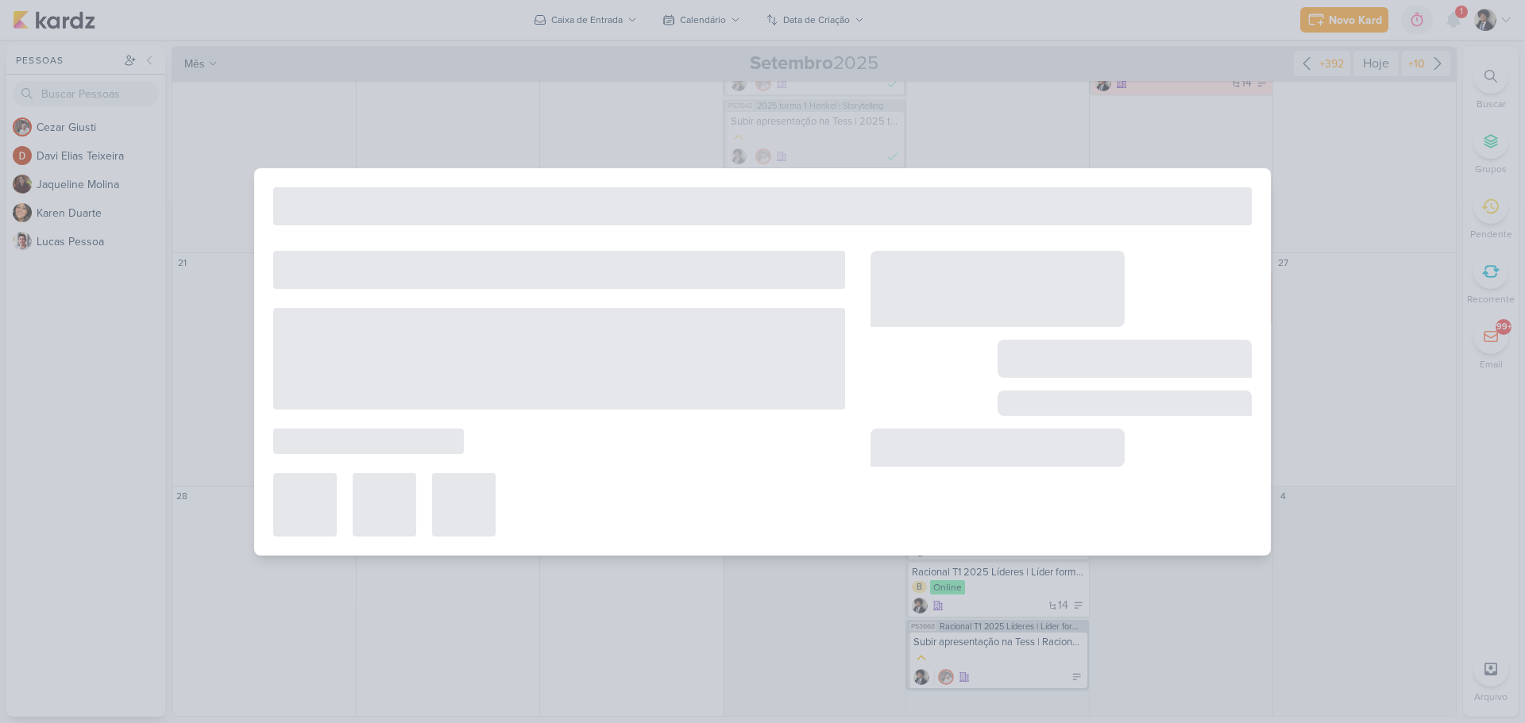
type input "Avaliação do consultor na Tess"
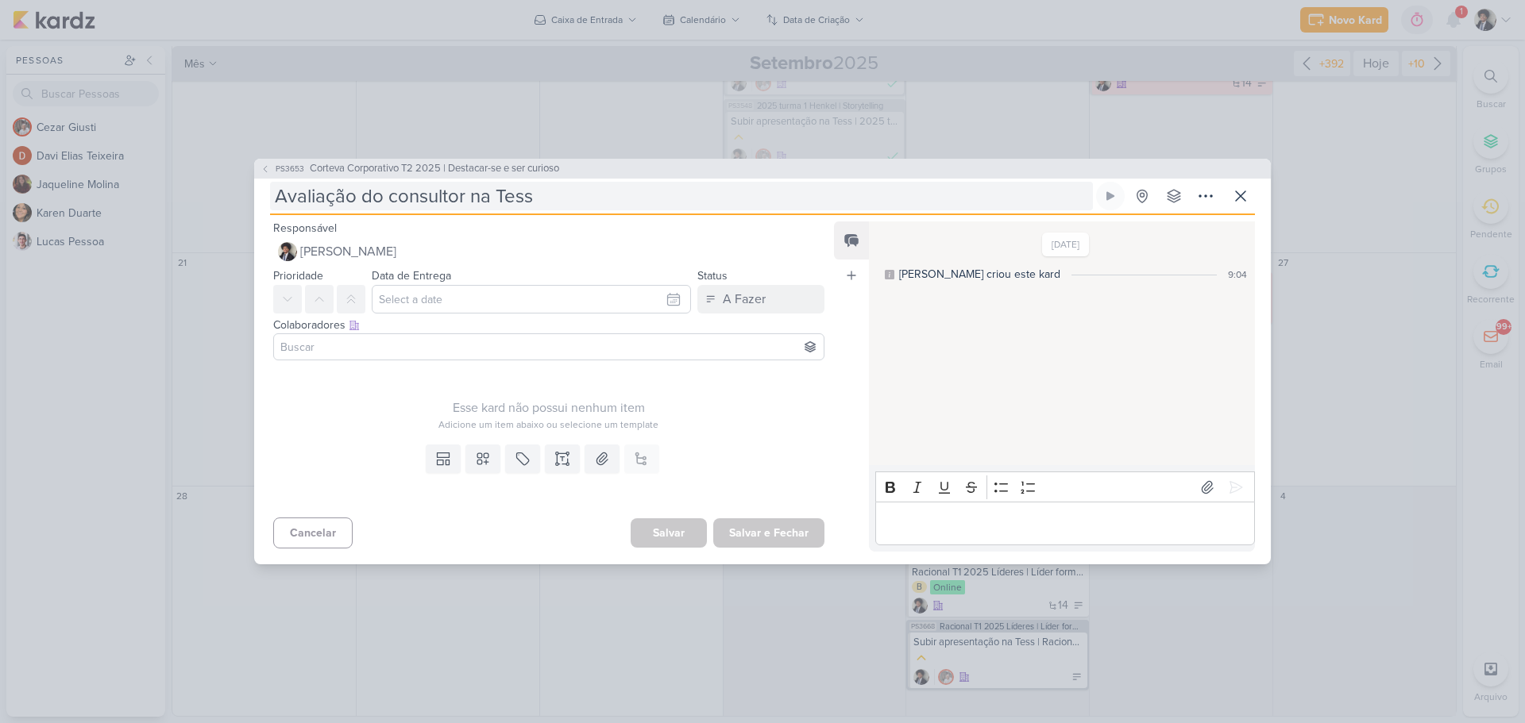
click at [572, 199] on input "Avaliação do consultor na Tess" at bounding box center [681, 196] width 823 height 29
paste input "Corteva Corporativo T2 2025 | Destacar-se e ser curioso"
type input "Avaliação do consultor na Tess | Corteva Corporativo T2 2025 | Destacar-se e se…"
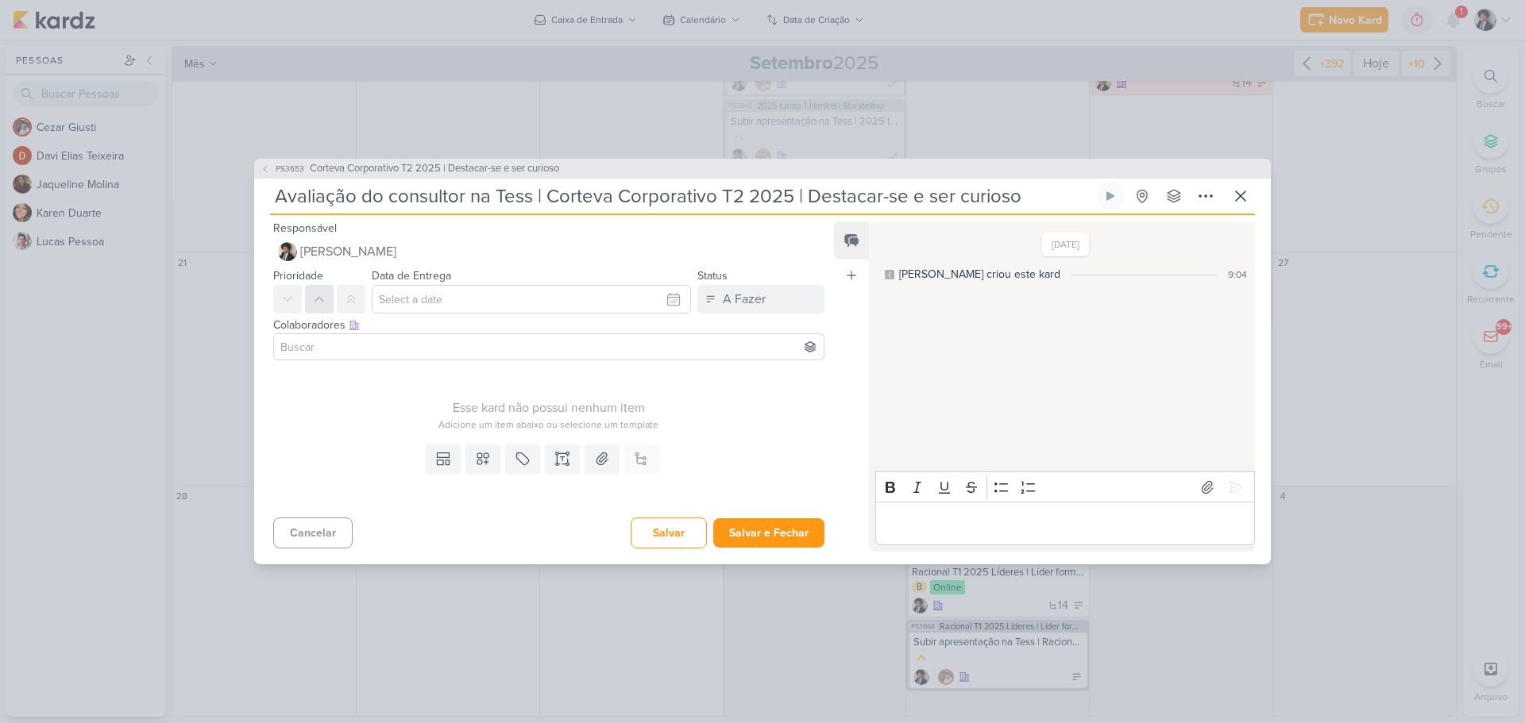
type input "Avaliação do consultor na Tess | Corteva Corporativo T2 2025 | Destacar-se e se…"
click at [311, 299] on button at bounding box center [319, 299] width 29 height 29
click at [462, 295] on input "text" at bounding box center [531, 299] width 319 height 29
click at [619, 384] on div "2" at bounding box center [620, 385] width 25 height 24
type input "2 de outubro de 2025 às 23:59"
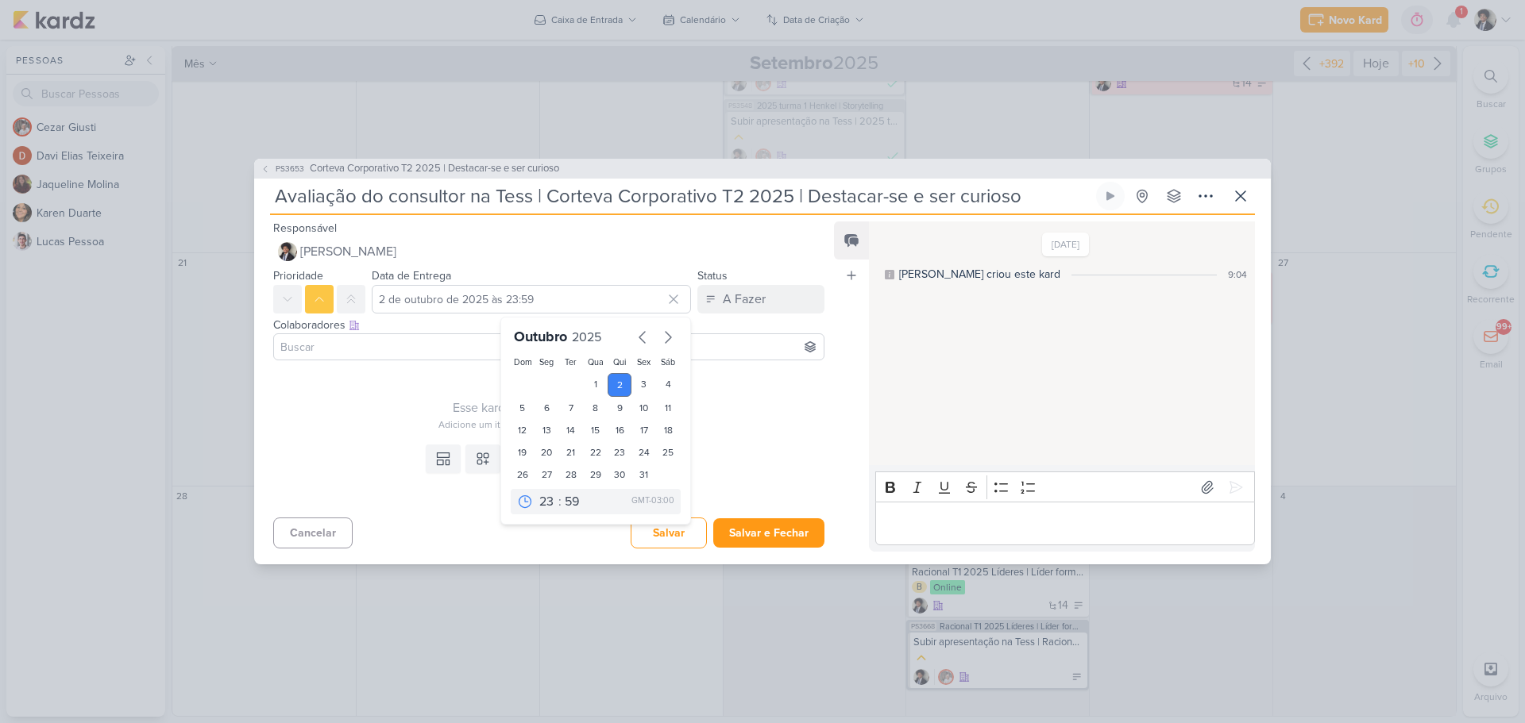
click at [380, 346] on input at bounding box center [548, 347] width 543 height 19
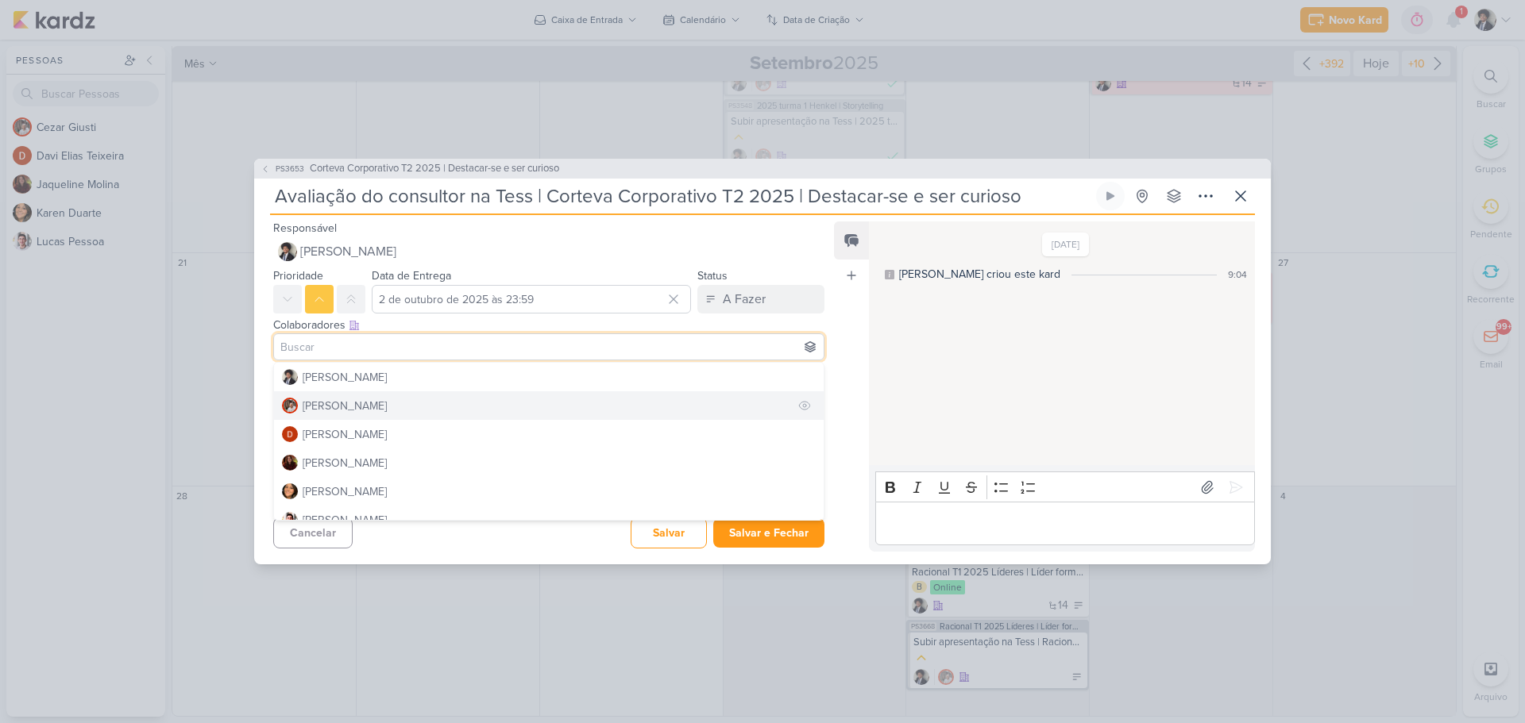
drag, startPoint x: 333, startPoint y: 403, endPoint x: 268, endPoint y: 390, distance: 66.3
click at [331, 403] on div "[PERSON_NAME]" at bounding box center [345, 406] width 84 height 17
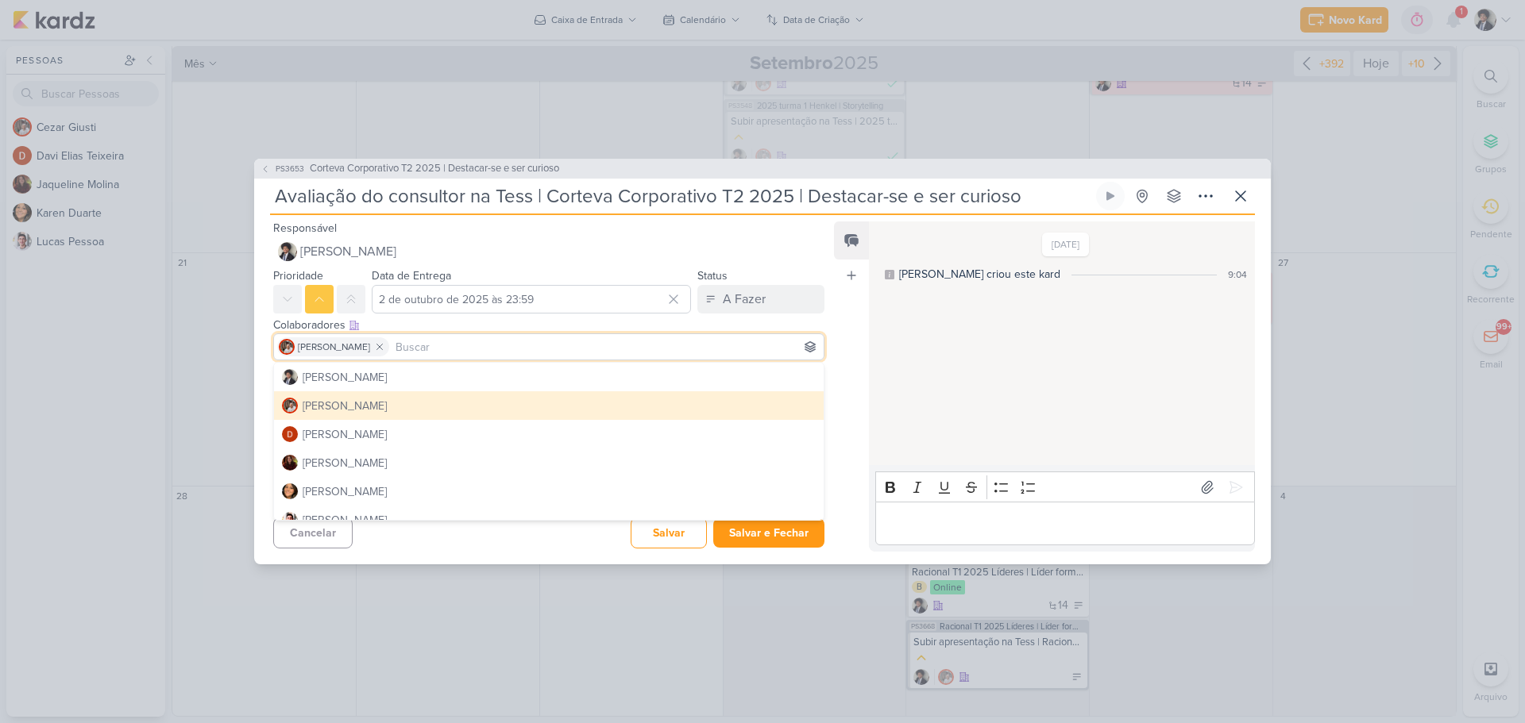
click at [261, 377] on div "Esse kard não possui nenhum item Adicione um item abaixo ou selecione um templa…" at bounding box center [542, 402] width 577 height 71
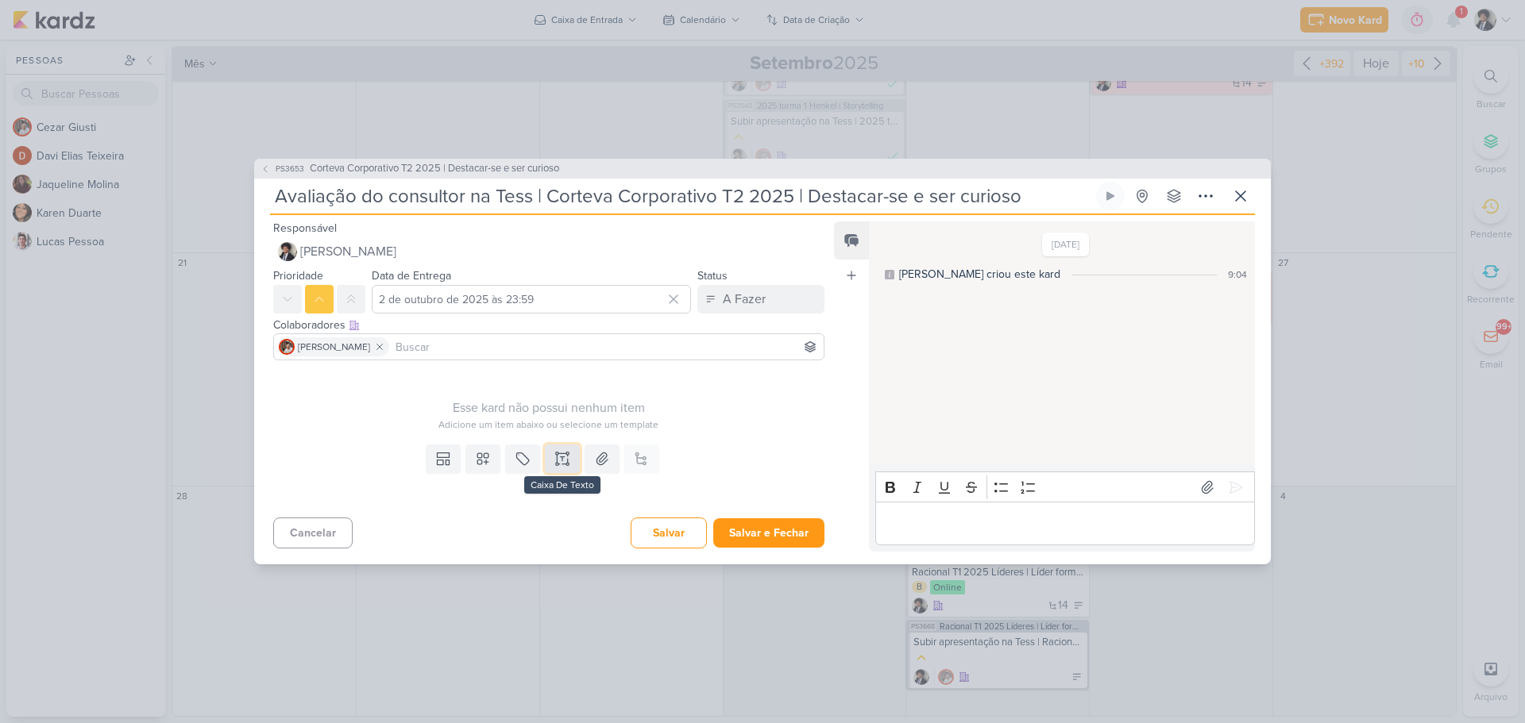
click at [566, 465] on icon at bounding box center [567, 464] width 2 height 2
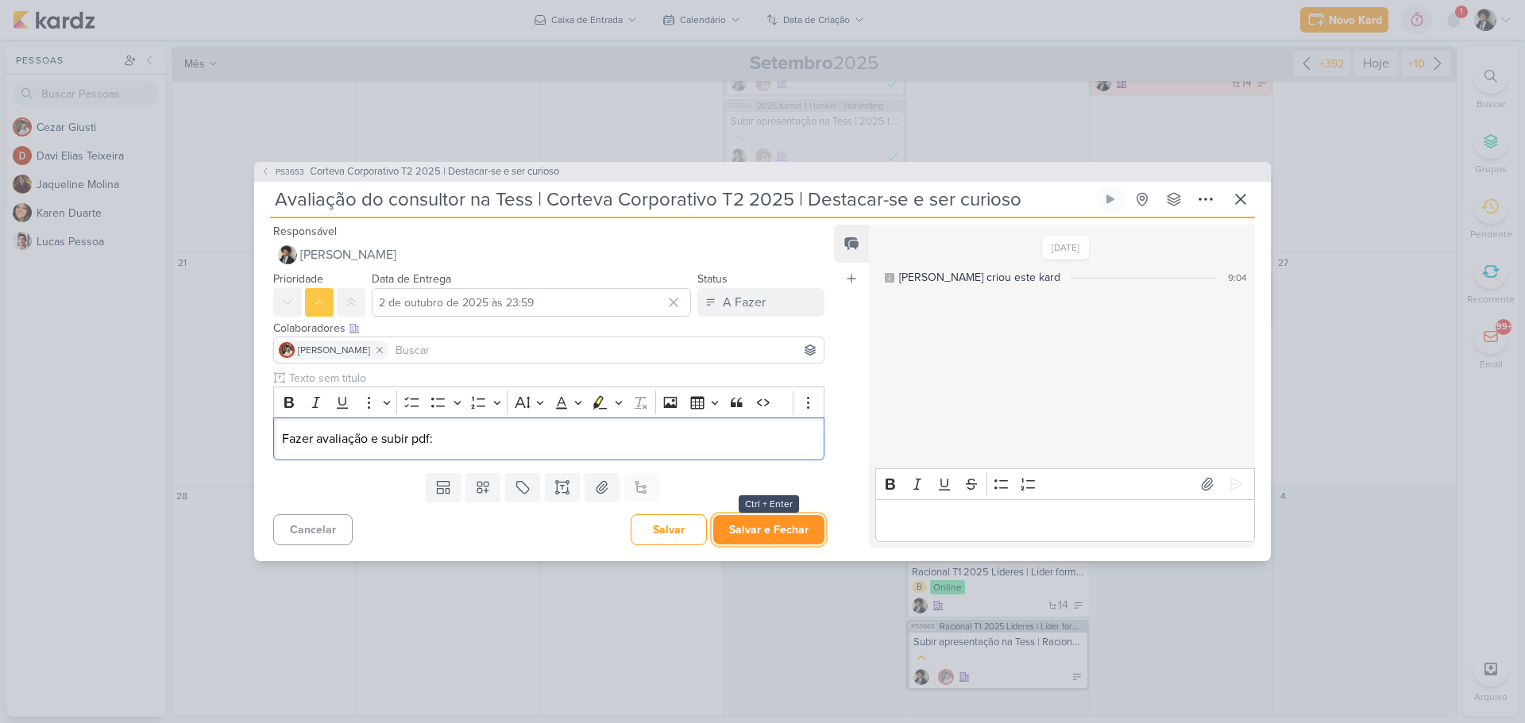
click at [793, 529] on button "Salvar e Fechar" at bounding box center [768, 529] width 111 height 29
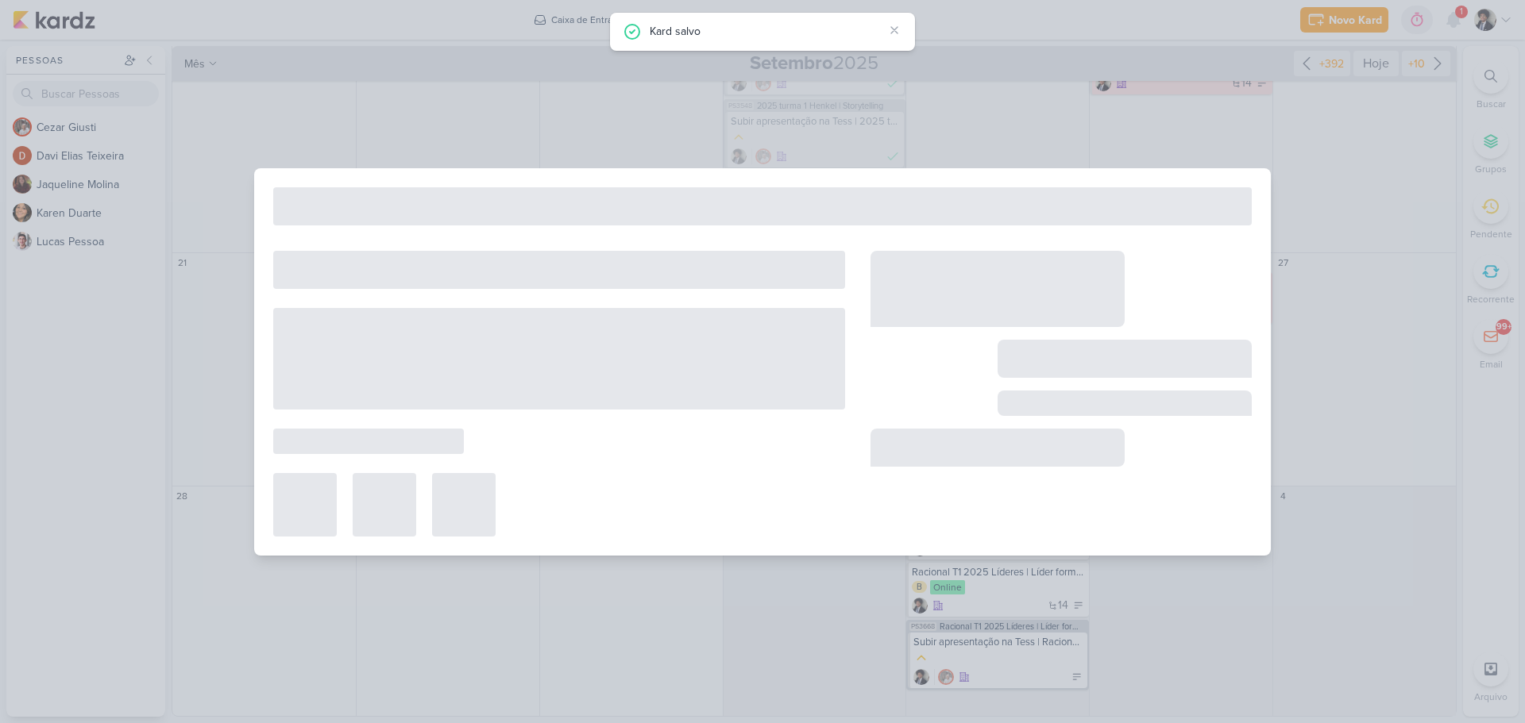
type input "Corteva Corporativo T2 2025 | Destacar-se e ser curioso"
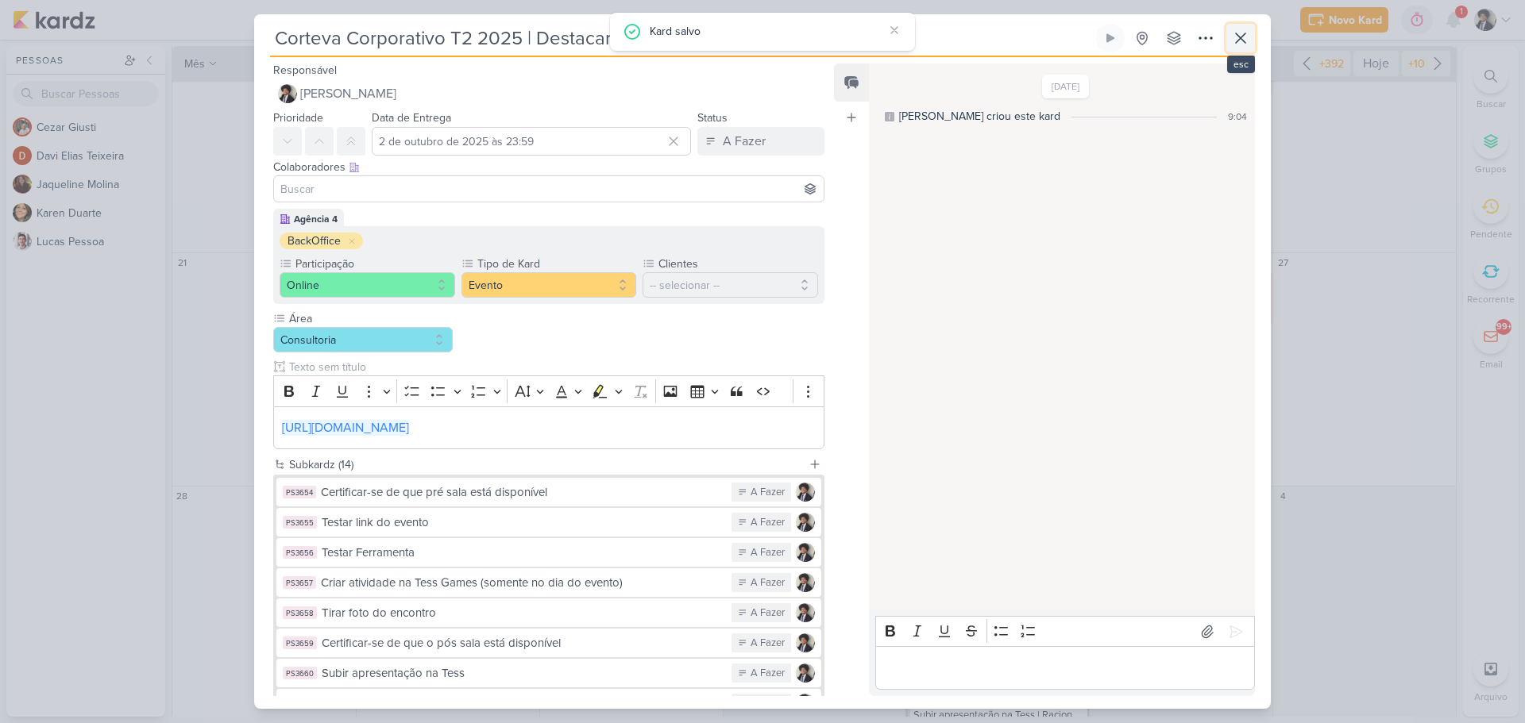
click at [1241, 42] on icon at bounding box center [1240, 38] width 19 height 19
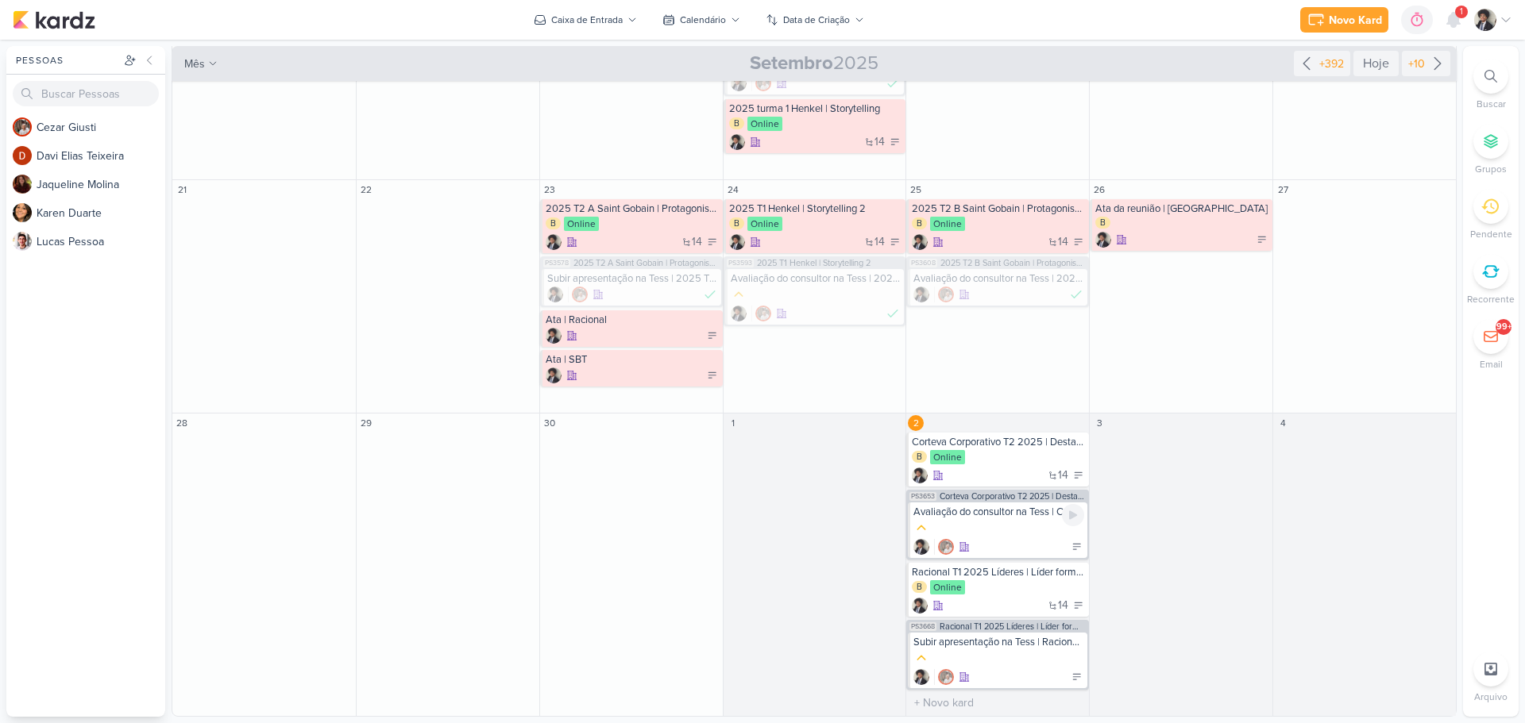
scroll to position [432, 0]
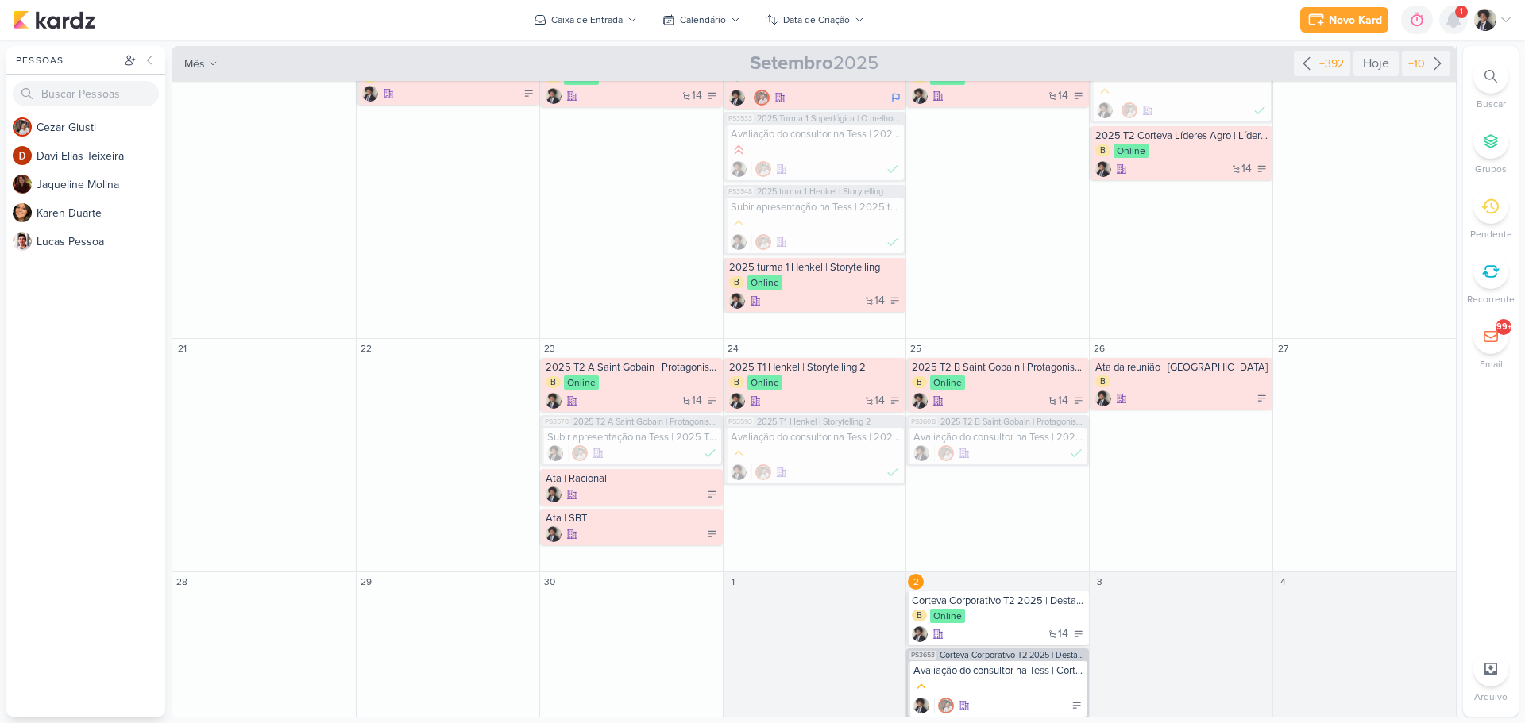
click at [1455, 20] on icon at bounding box center [1453, 20] width 13 height 14
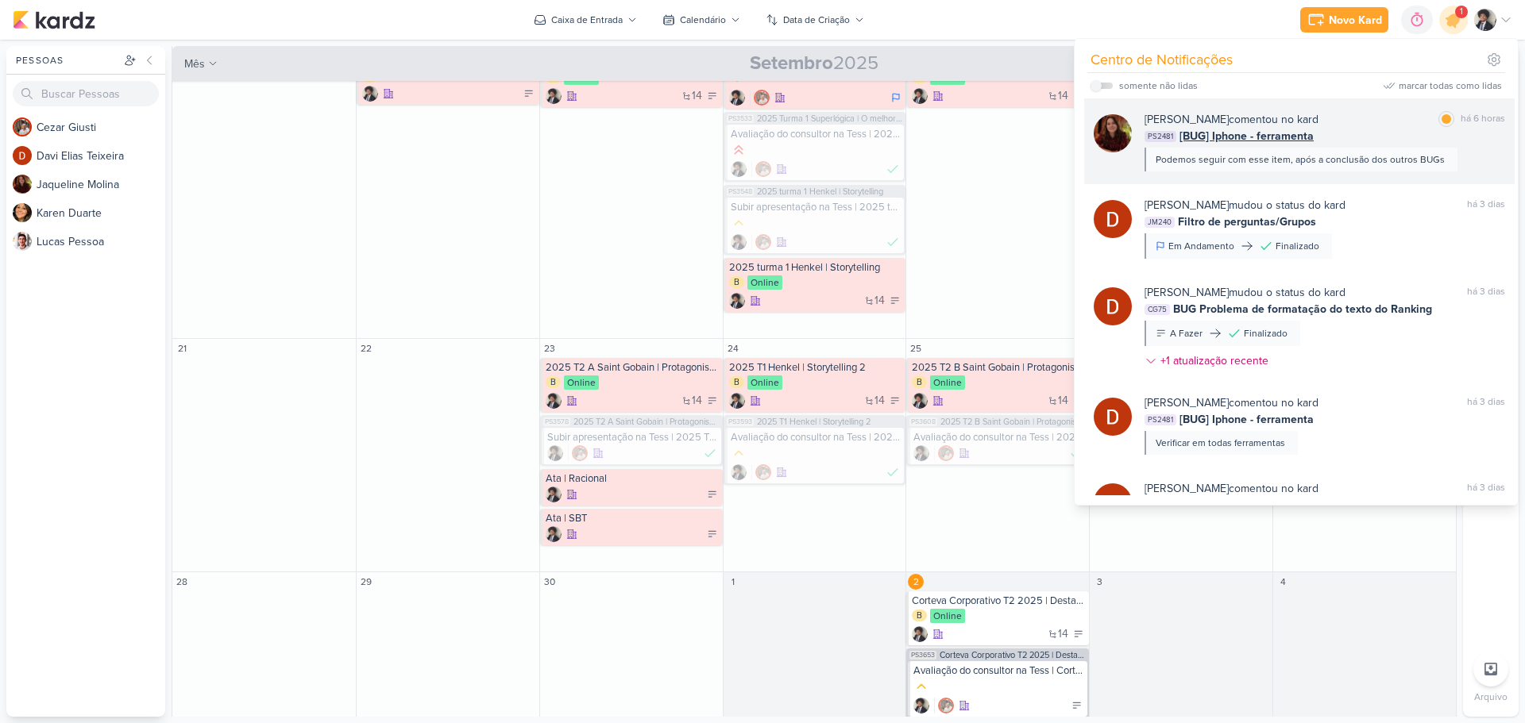
click at [1279, 133] on span "[BUG] Iphone - ferramenta" at bounding box center [1246, 136] width 134 height 17
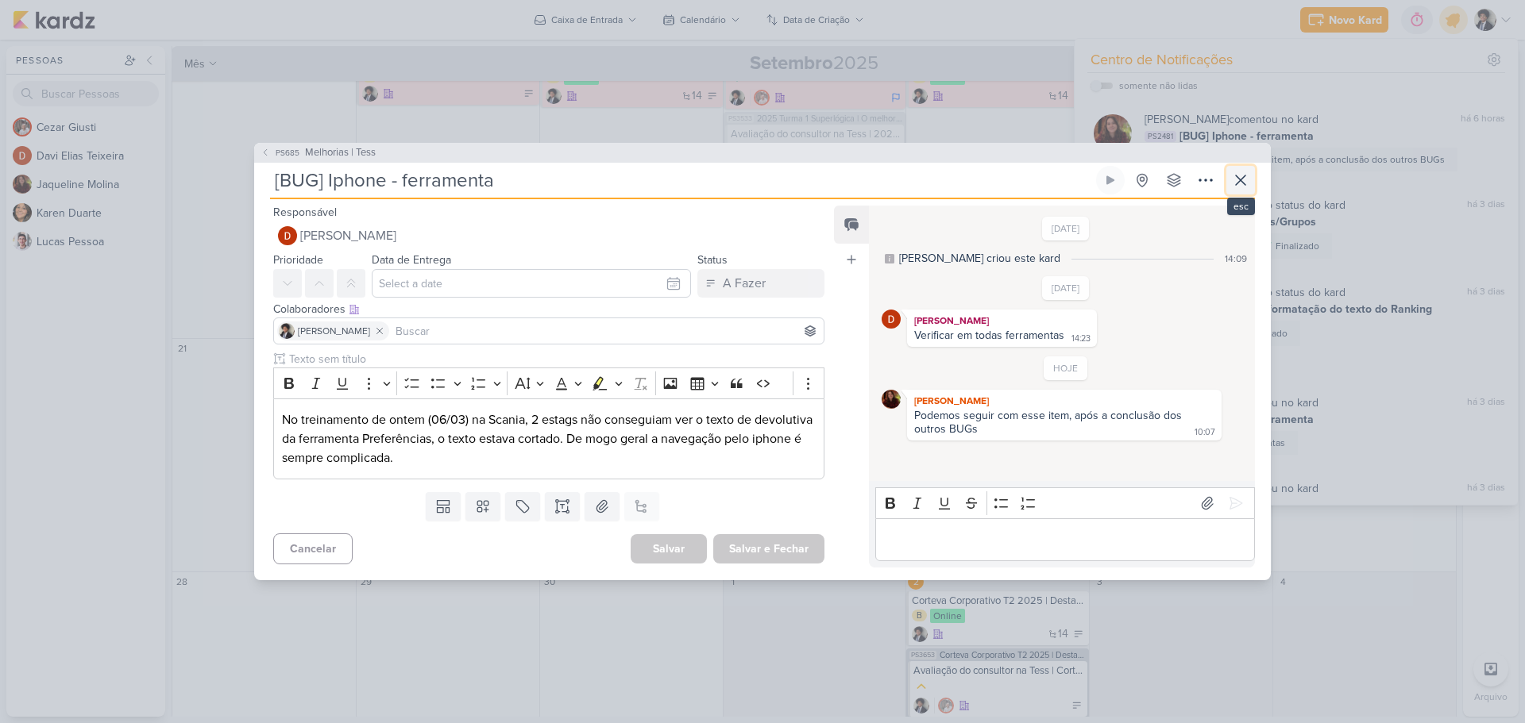
click at [1232, 179] on icon at bounding box center [1240, 180] width 19 height 19
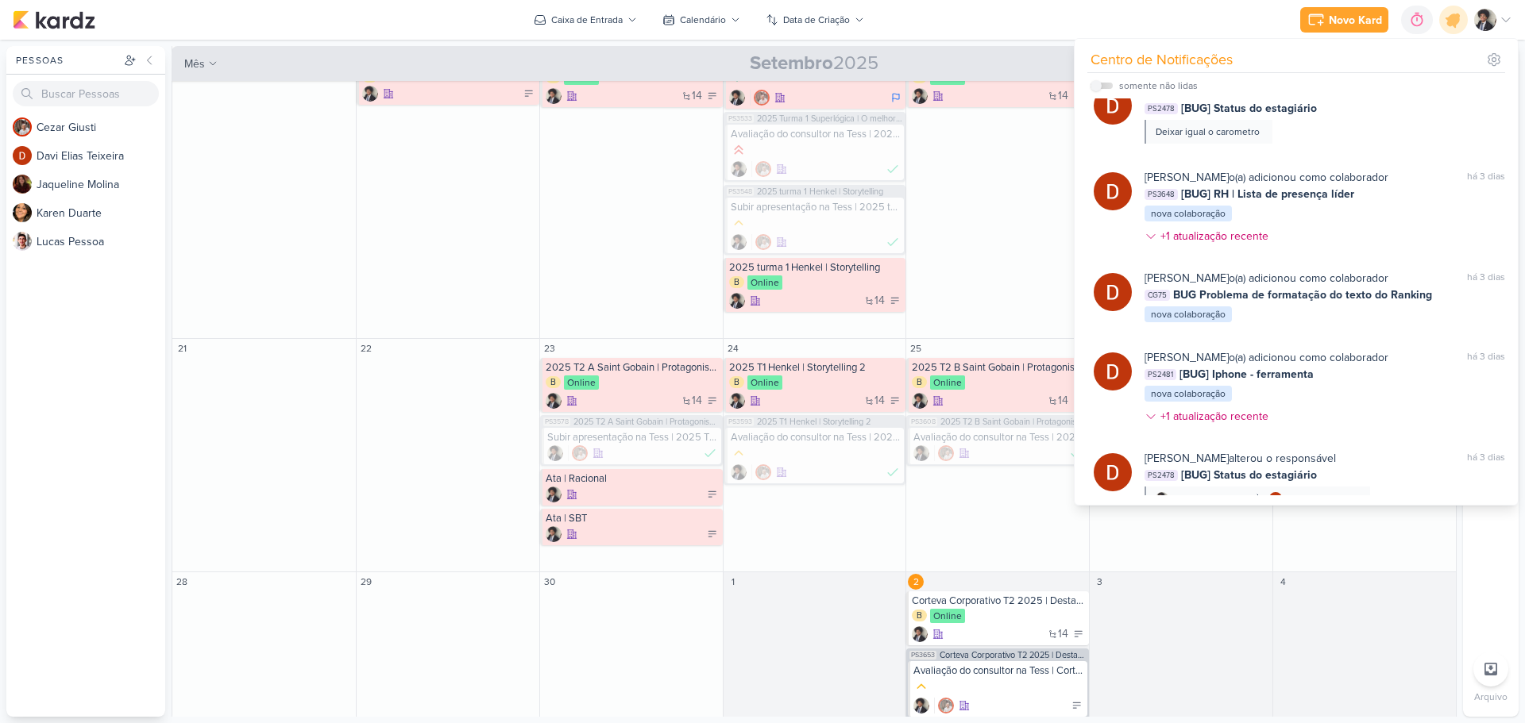
scroll to position [0, 0]
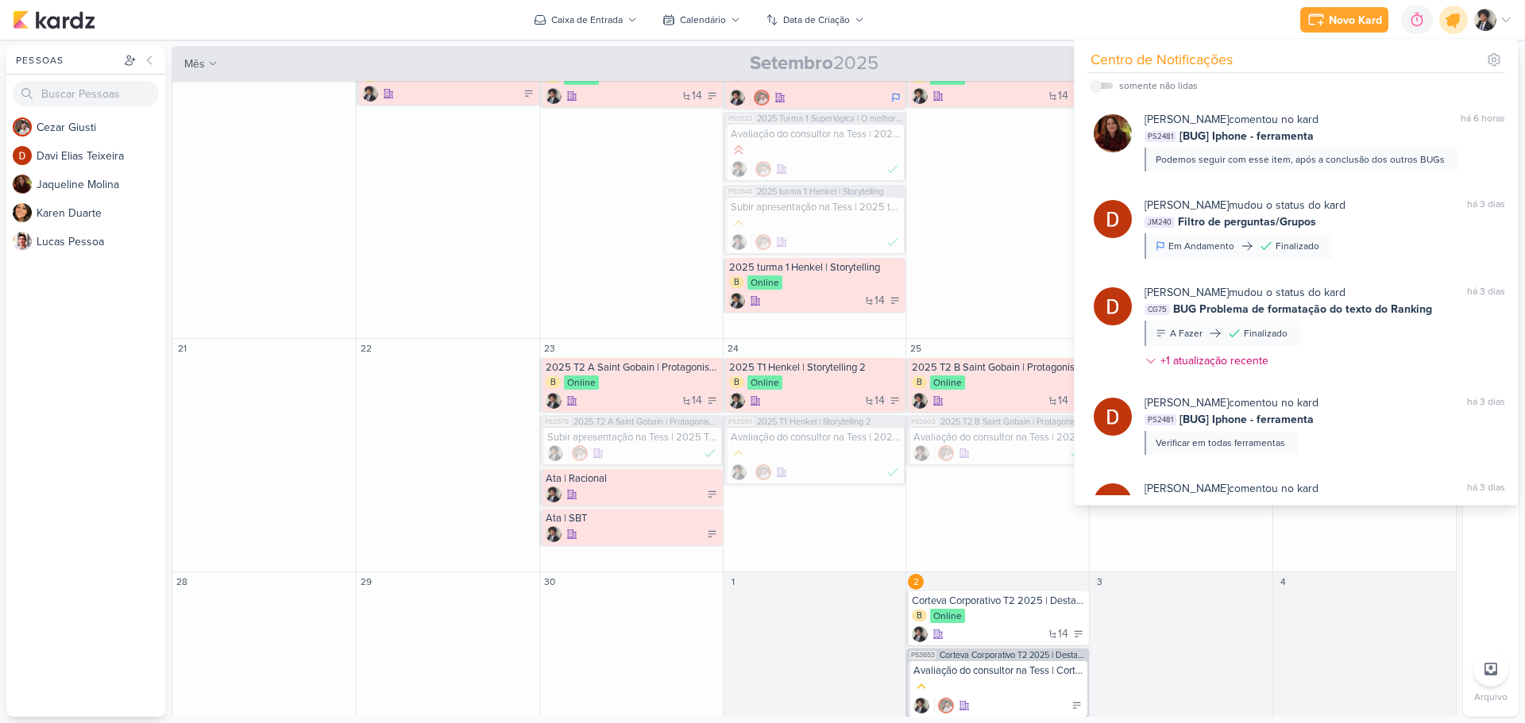
click at [1459, 17] on icon at bounding box center [1453, 19] width 19 height 19
